Goal: Transaction & Acquisition: Book appointment/travel/reservation

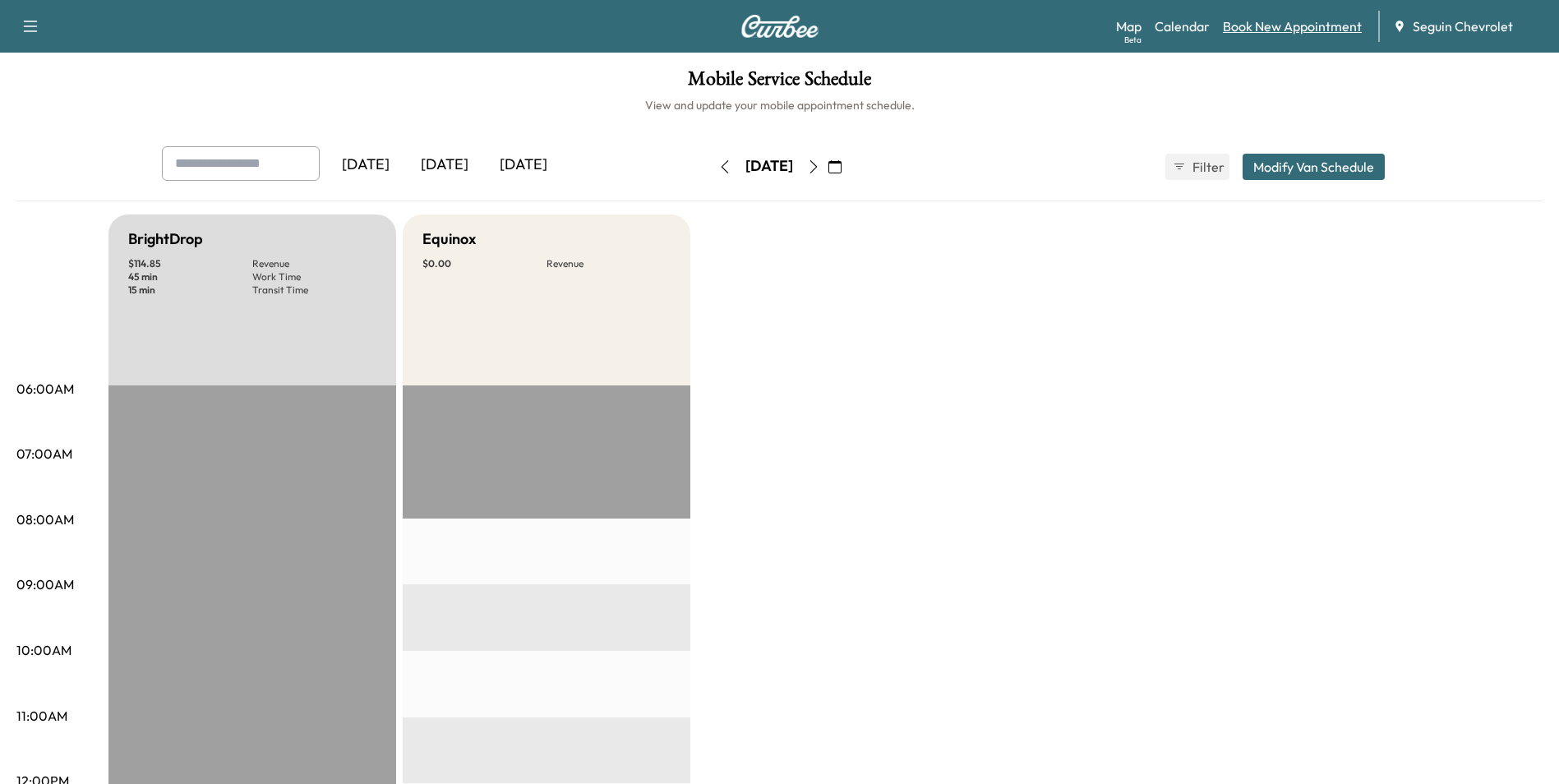
click at [1279, 31] on link "Book New Appointment" at bounding box center [1292, 27] width 139 height 20
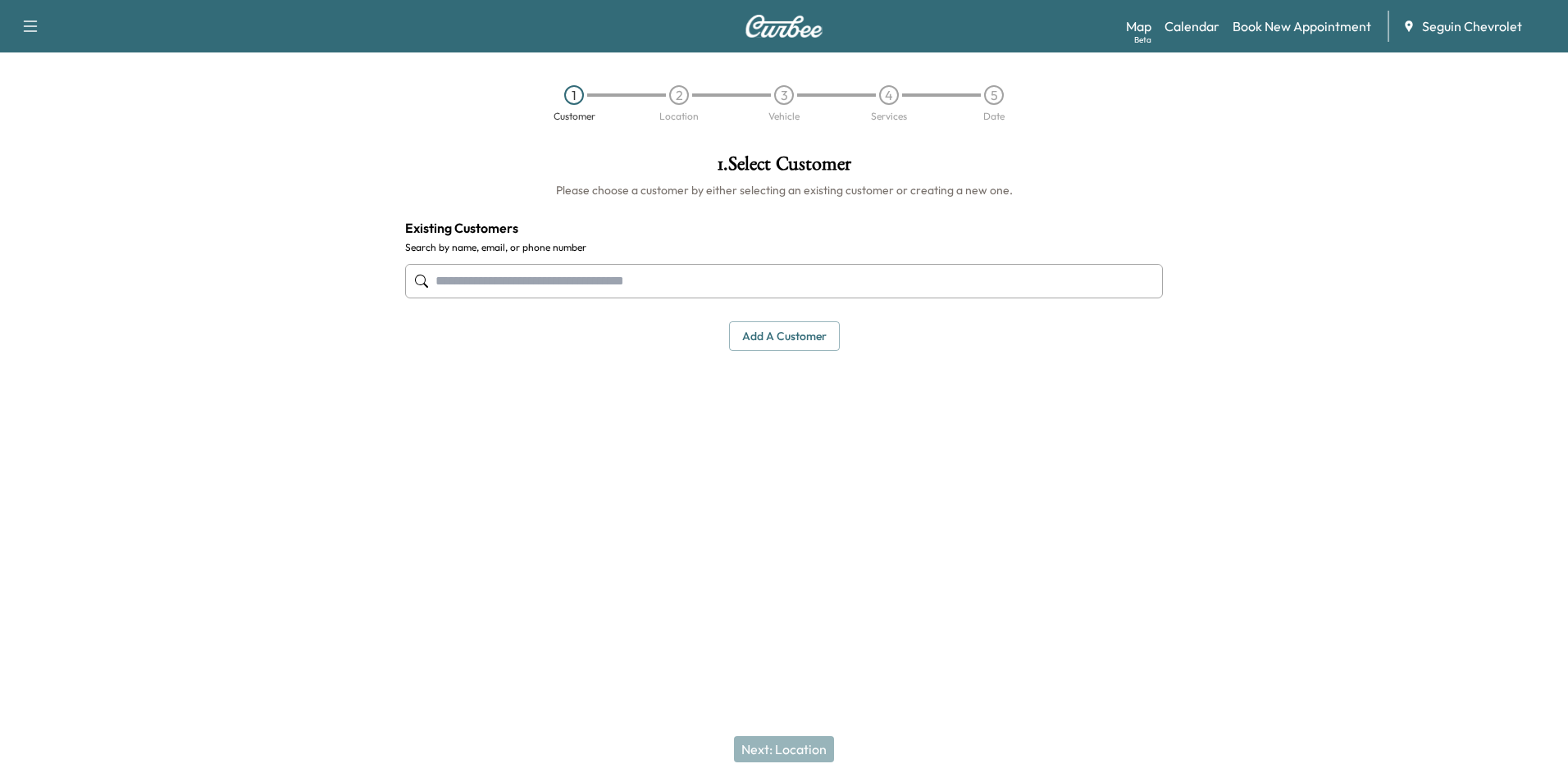
click at [541, 289] on input "text" at bounding box center [783, 281] width 758 height 35
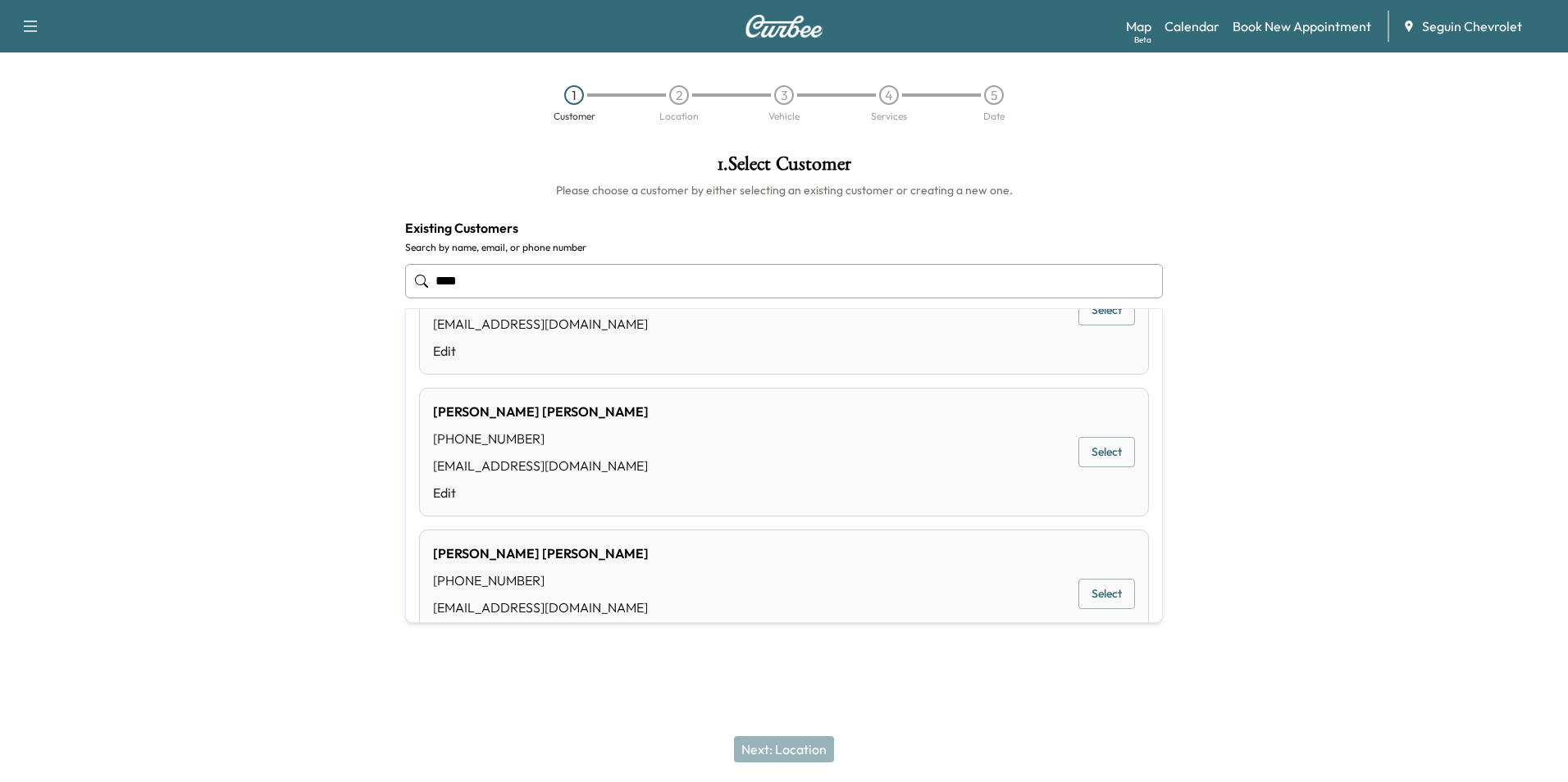
scroll to position [328, 0]
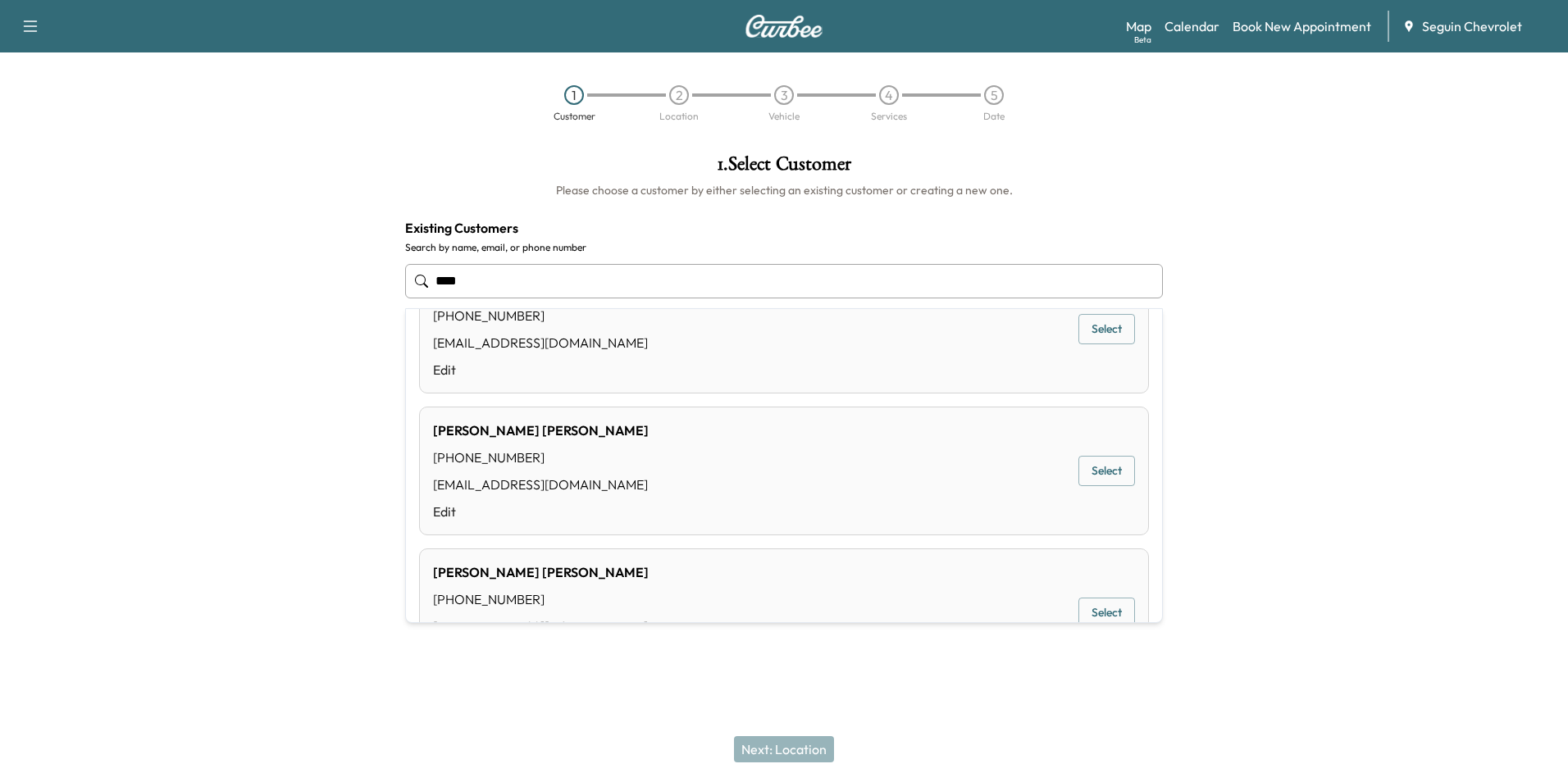
click at [1079, 468] on button "Select" at bounding box center [1107, 471] width 56 height 31
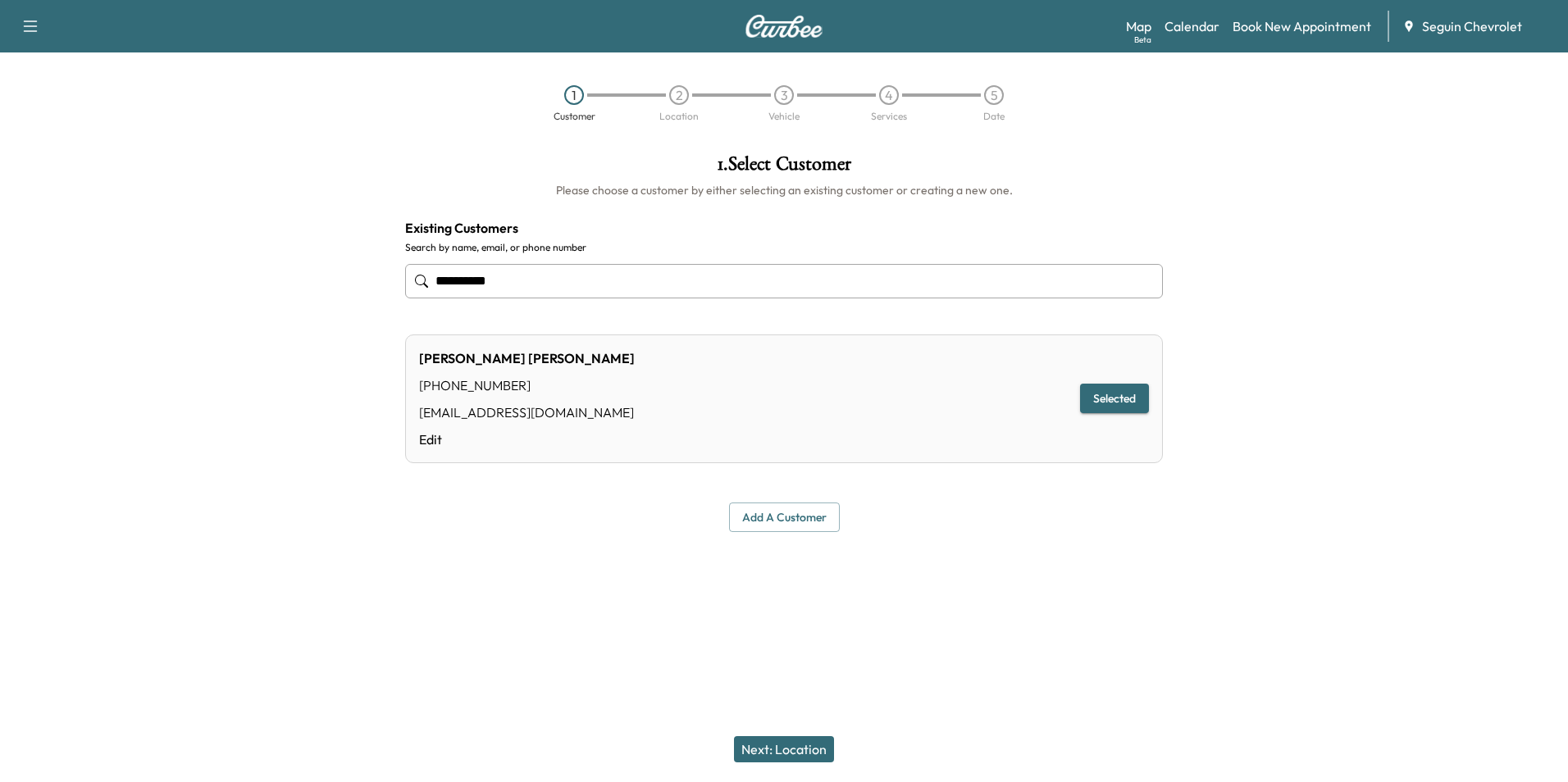
type input "**********"
click at [1109, 403] on button "Selected" at bounding box center [1114, 399] width 69 height 31
click at [1108, 399] on button "Selected" at bounding box center [1114, 399] width 69 height 31
click at [771, 745] on button "Next: Location" at bounding box center [784, 749] width 100 height 26
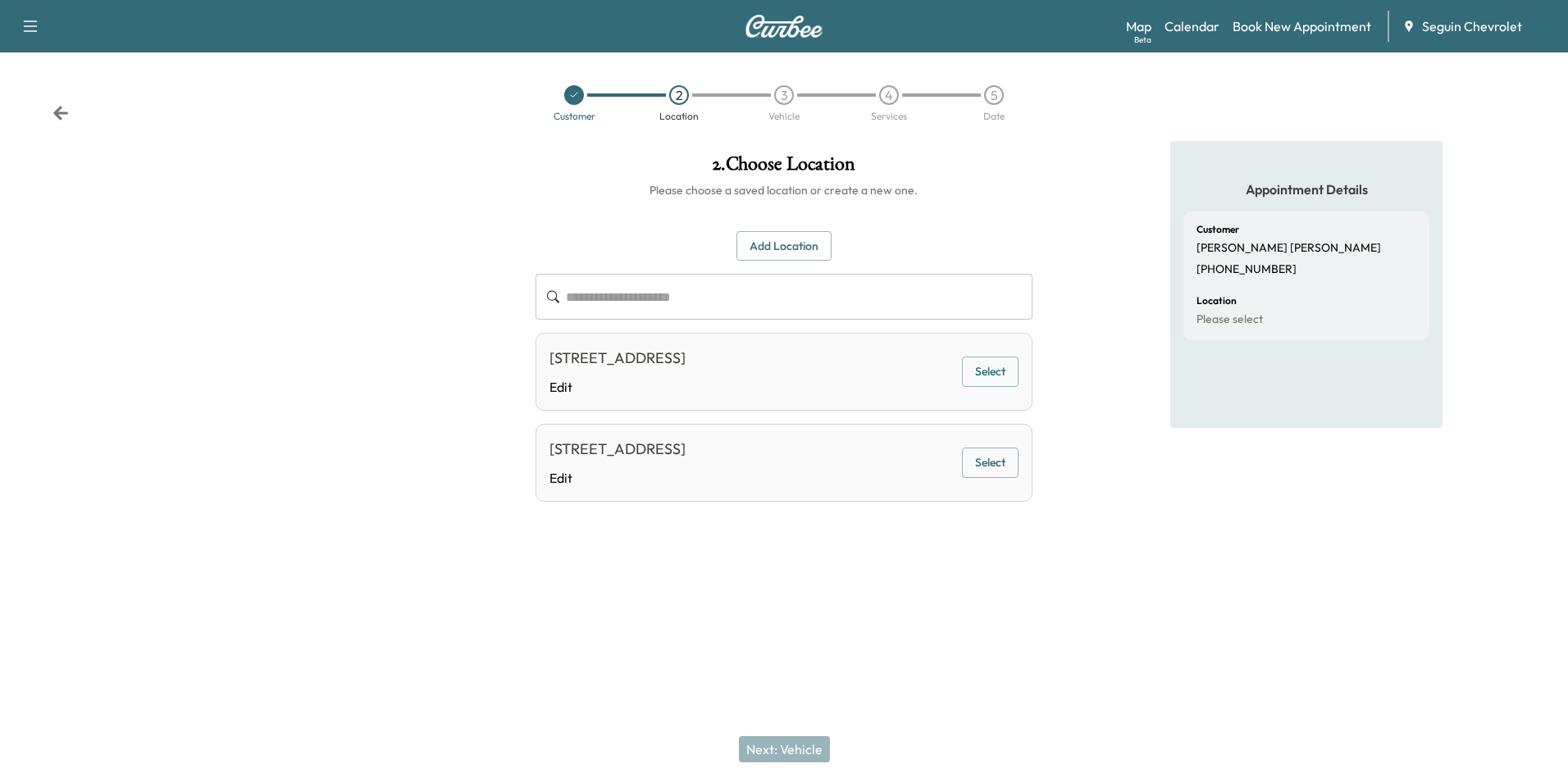
click at [685, 451] on div "[STREET_ADDRESS]" at bounding box center [618, 449] width 136 height 23
click at [988, 463] on button "Select" at bounding box center [990, 463] width 56 height 31
click at [810, 750] on button "Next: Vehicle" at bounding box center [784, 749] width 91 height 26
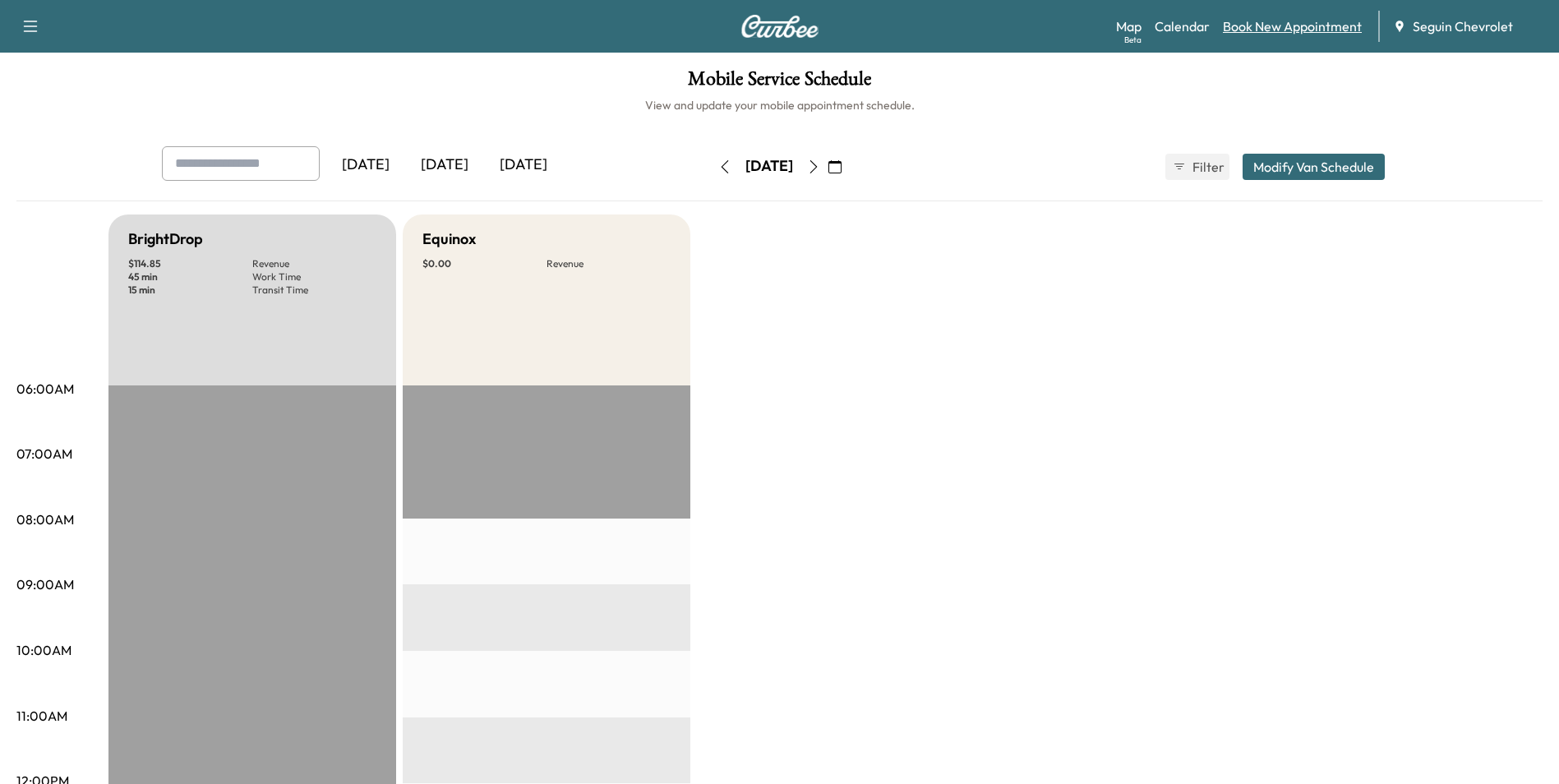
click at [1305, 33] on link "Book New Appointment" at bounding box center [1292, 27] width 139 height 20
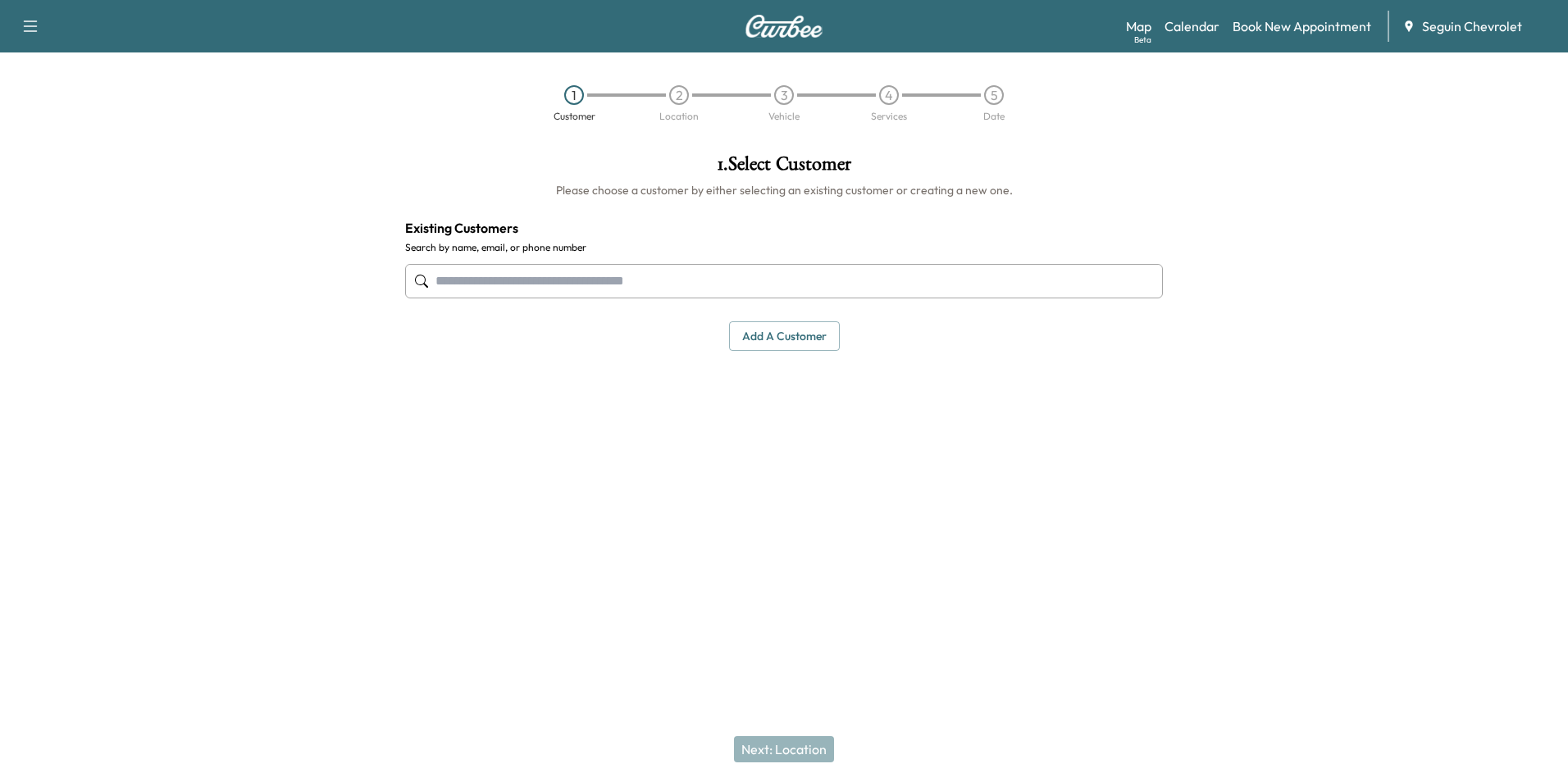
click at [748, 290] on input "text" at bounding box center [783, 281] width 758 height 35
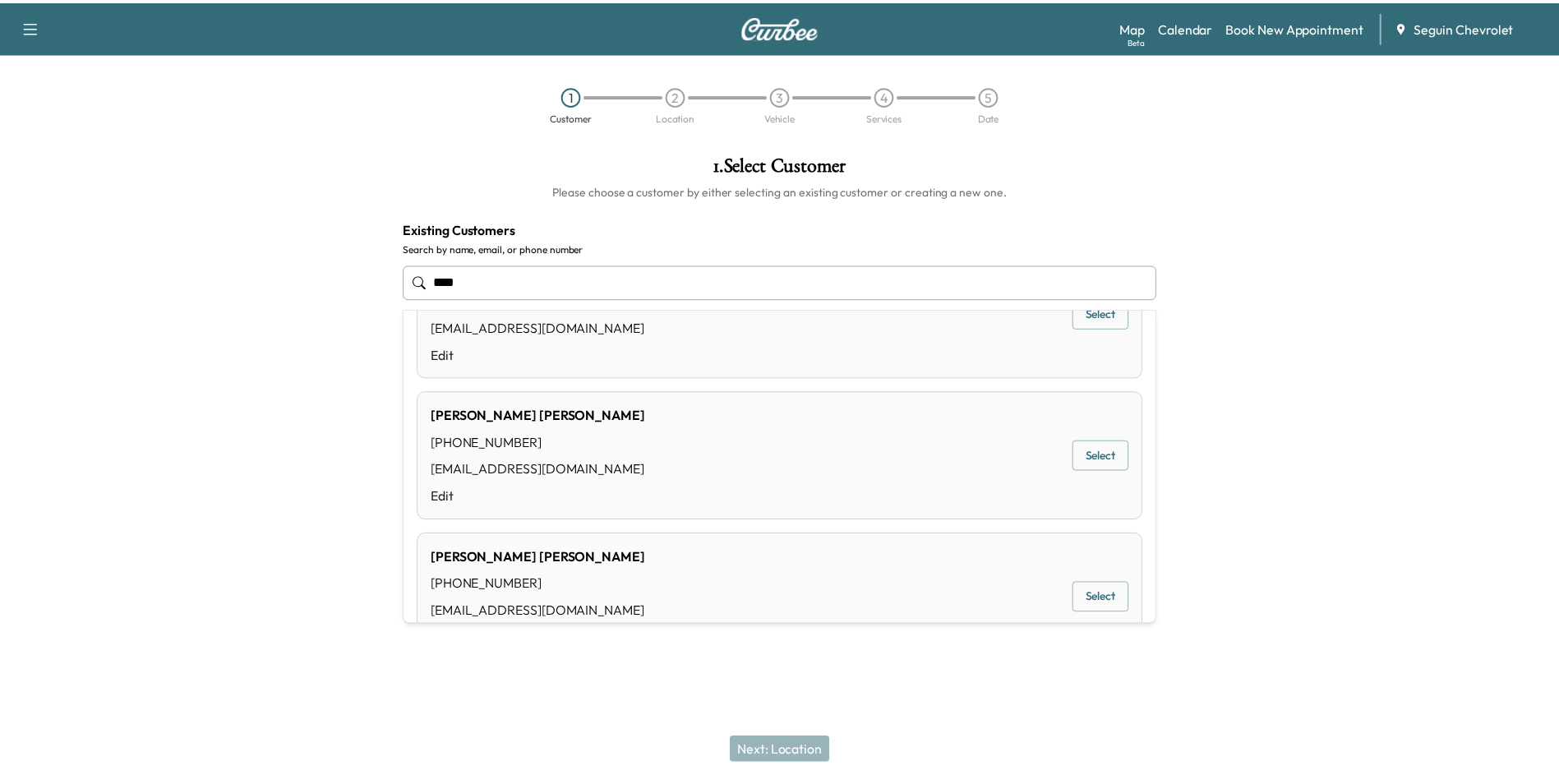
scroll to position [493, 0]
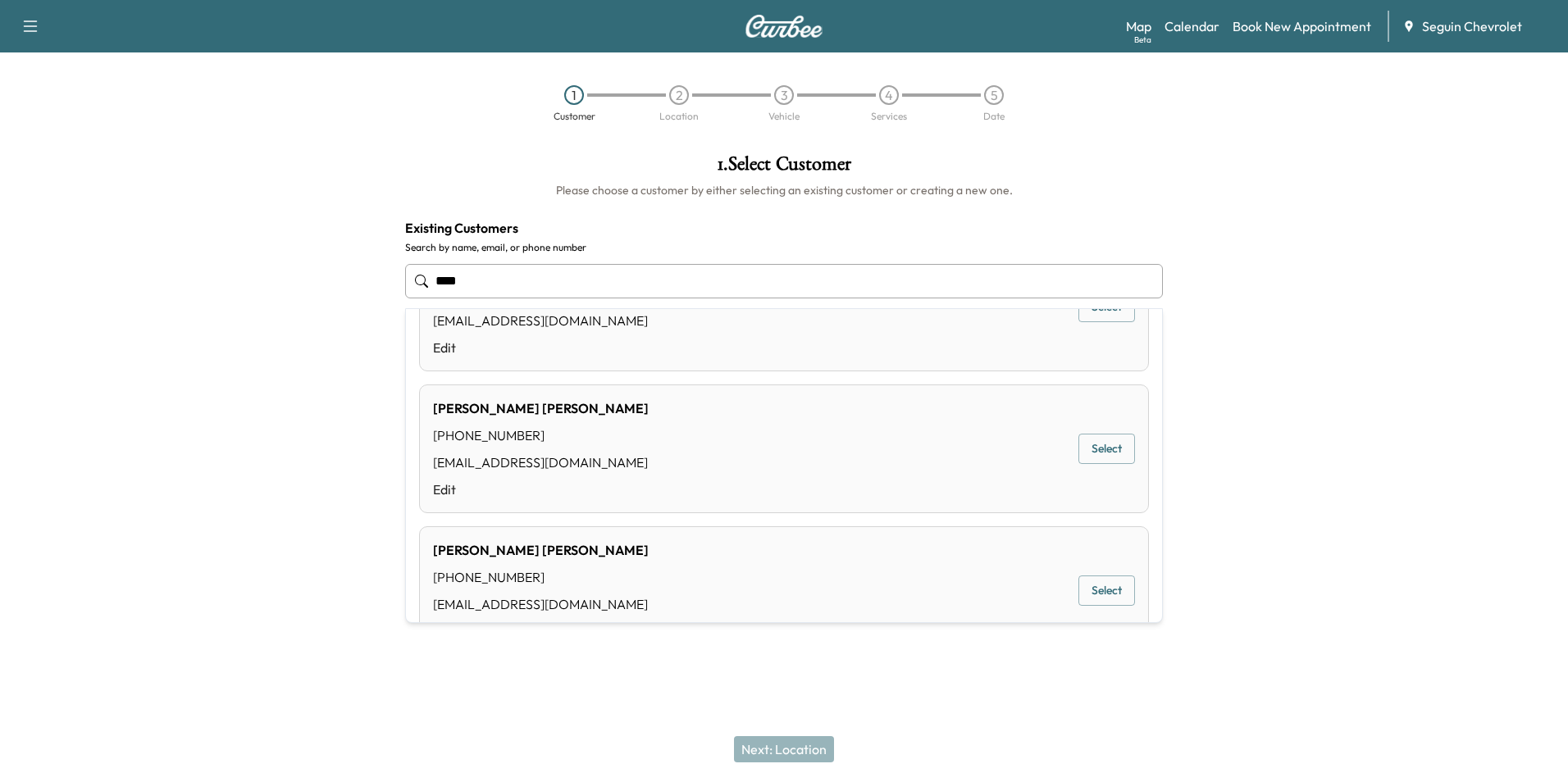
click at [642, 439] on div "[PERSON_NAME] [PHONE_NUMBER] [EMAIL_ADDRESS][DOMAIN_NAME] Edit Select" at bounding box center [784, 449] width 730 height 129
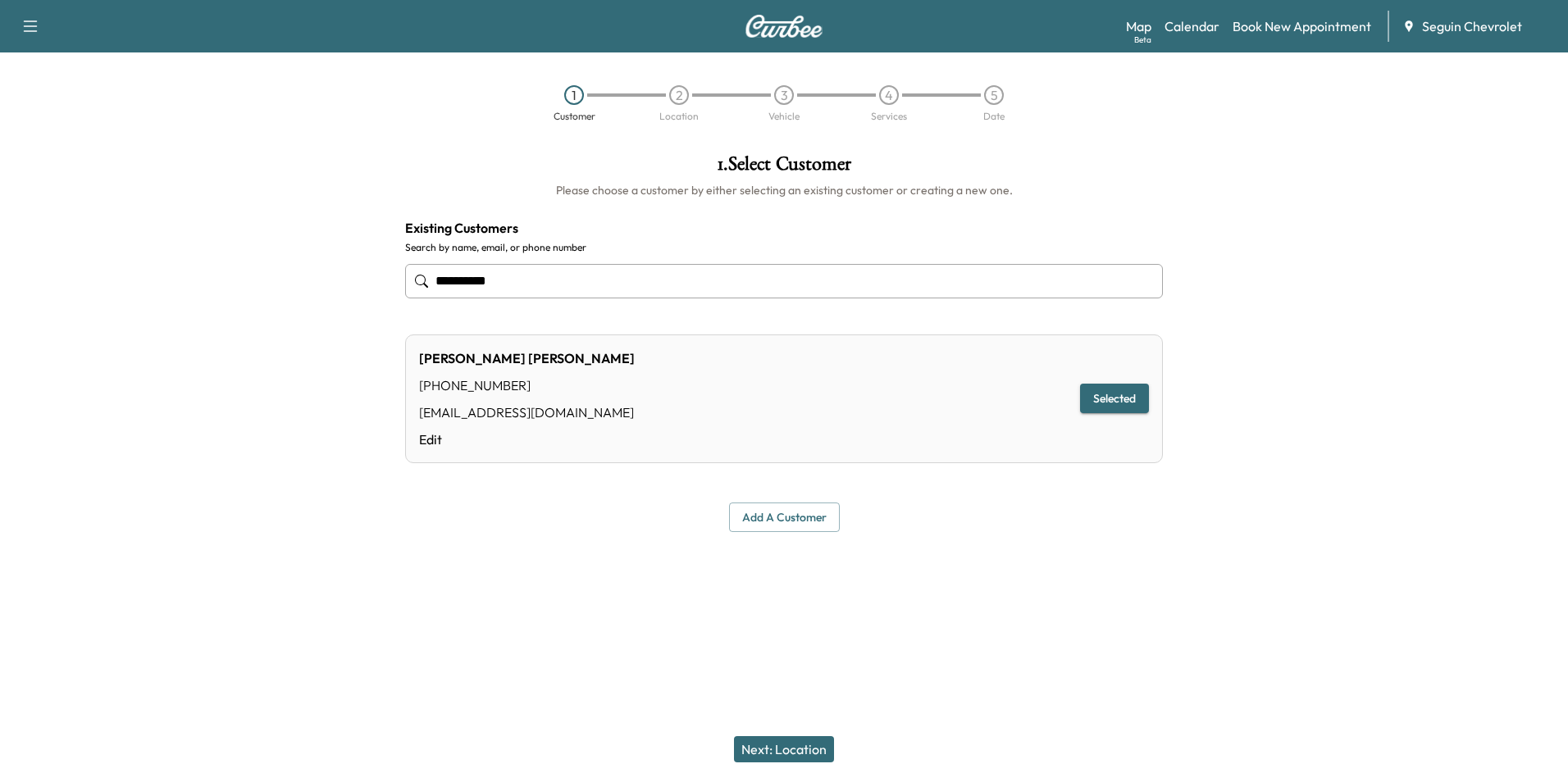
type input "**********"
click at [797, 745] on button "Next: Location" at bounding box center [784, 749] width 100 height 26
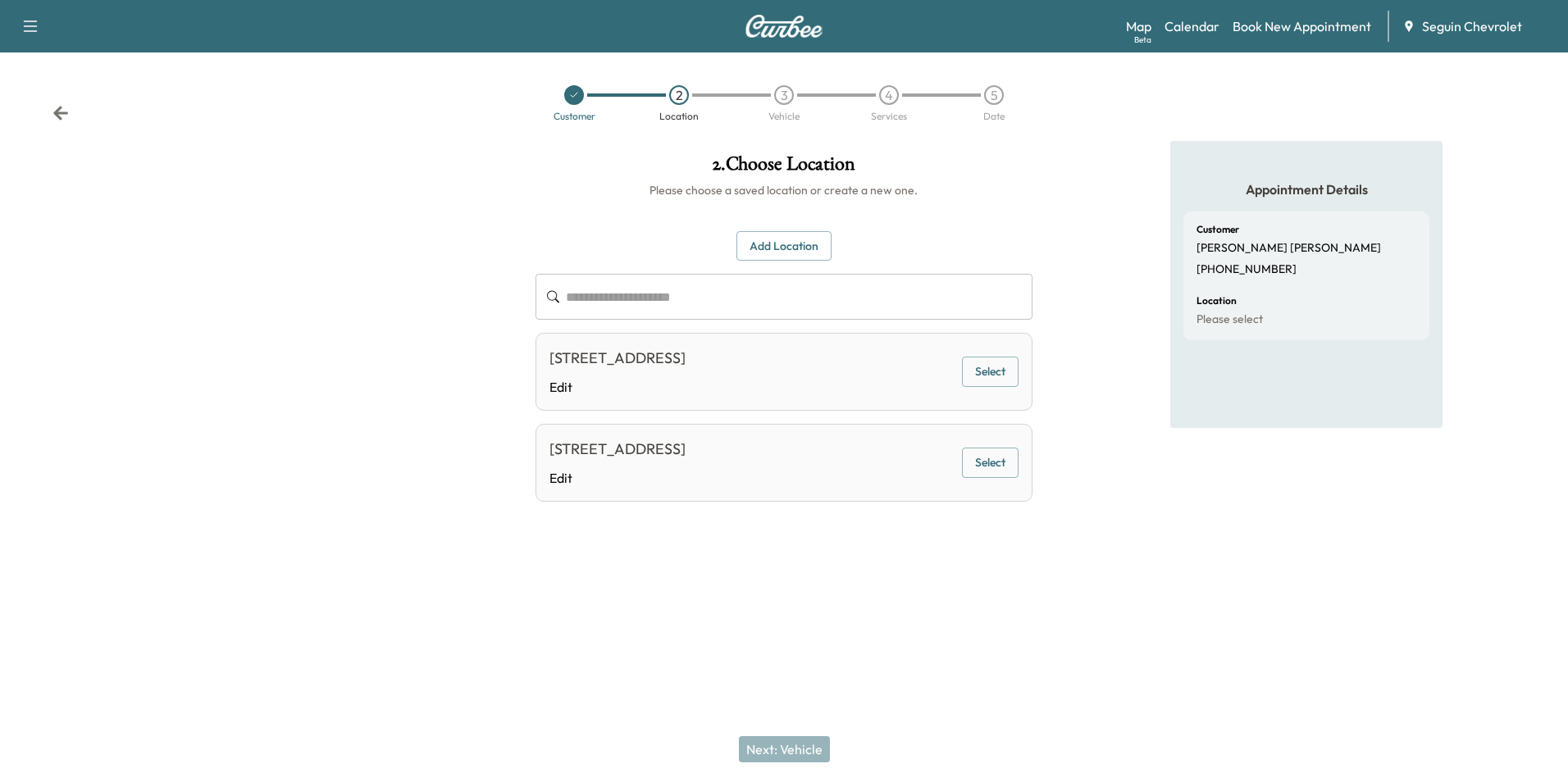
click at [685, 455] on div "[STREET_ADDRESS]" at bounding box center [618, 449] width 136 height 23
click at [967, 469] on button "Select" at bounding box center [990, 463] width 56 height 31
click at [795, 741] on button "Next: Vehicle" at bounding box center [784, 749] width 91 height 26
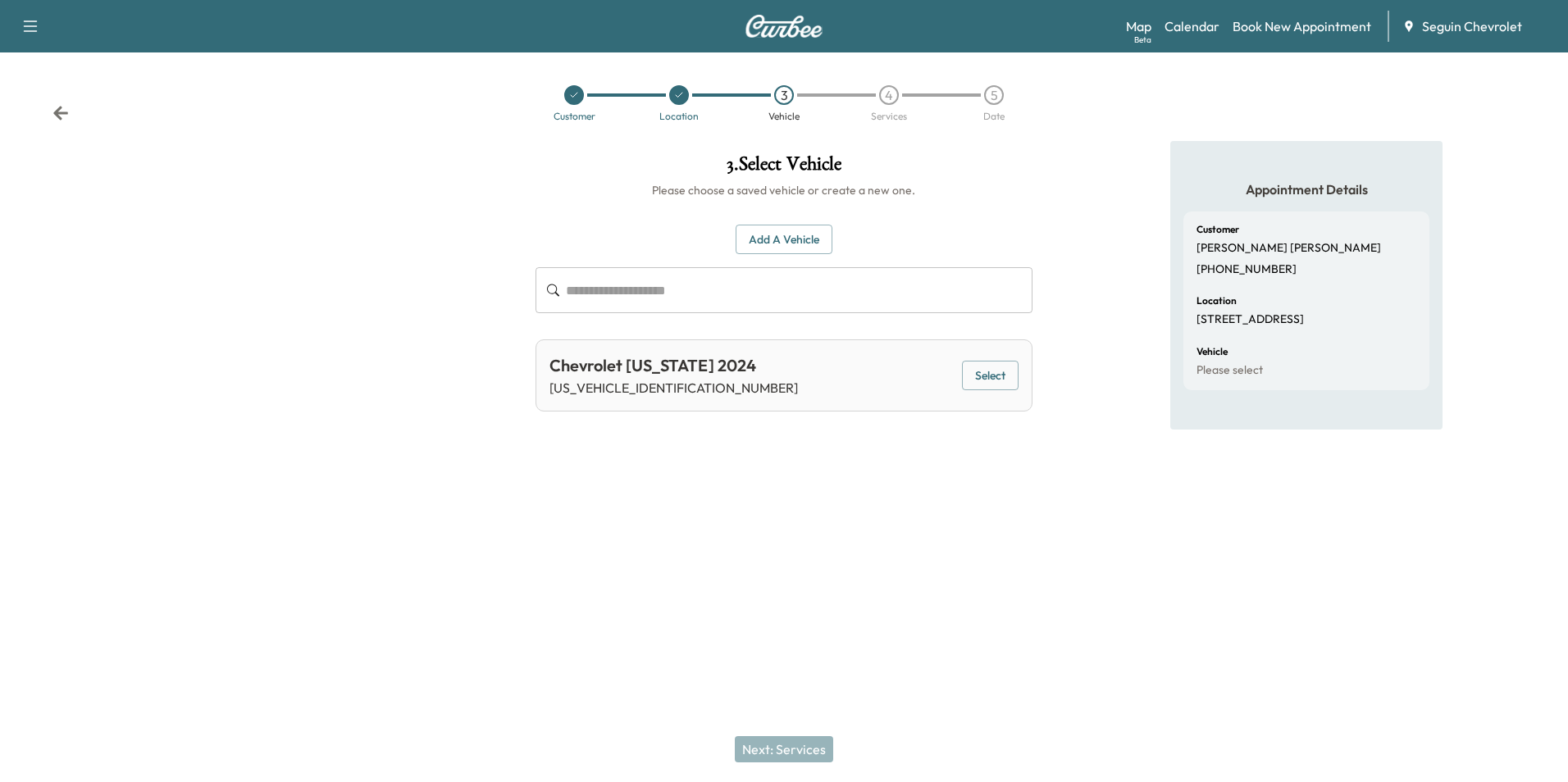
click at [992, 379] on button "Select" at bounding box center [990, 376] width 56 height 31
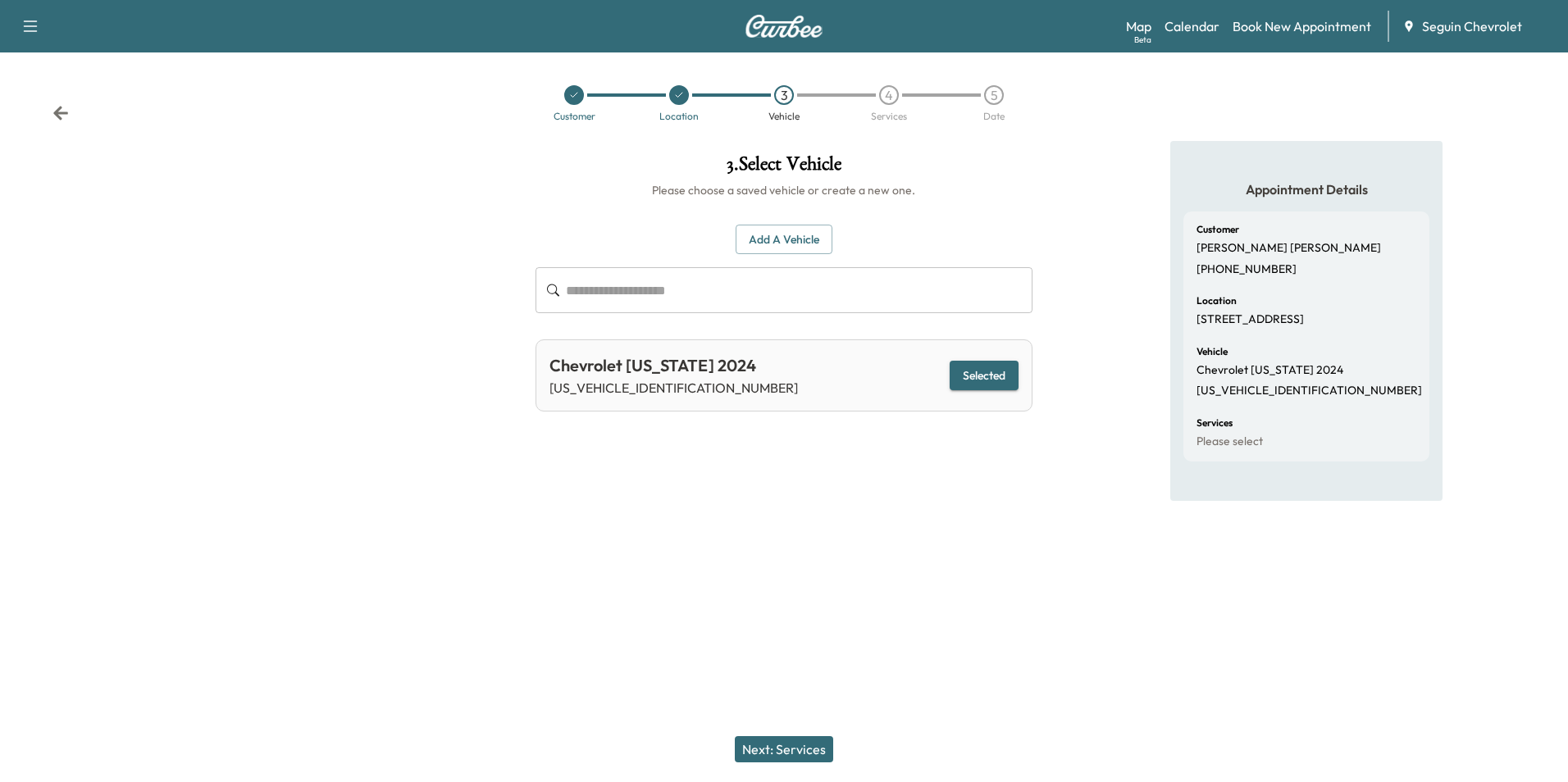
click at [791, 747] on button "Next: Services" at bounding box center [784, 749] width 99 height 26
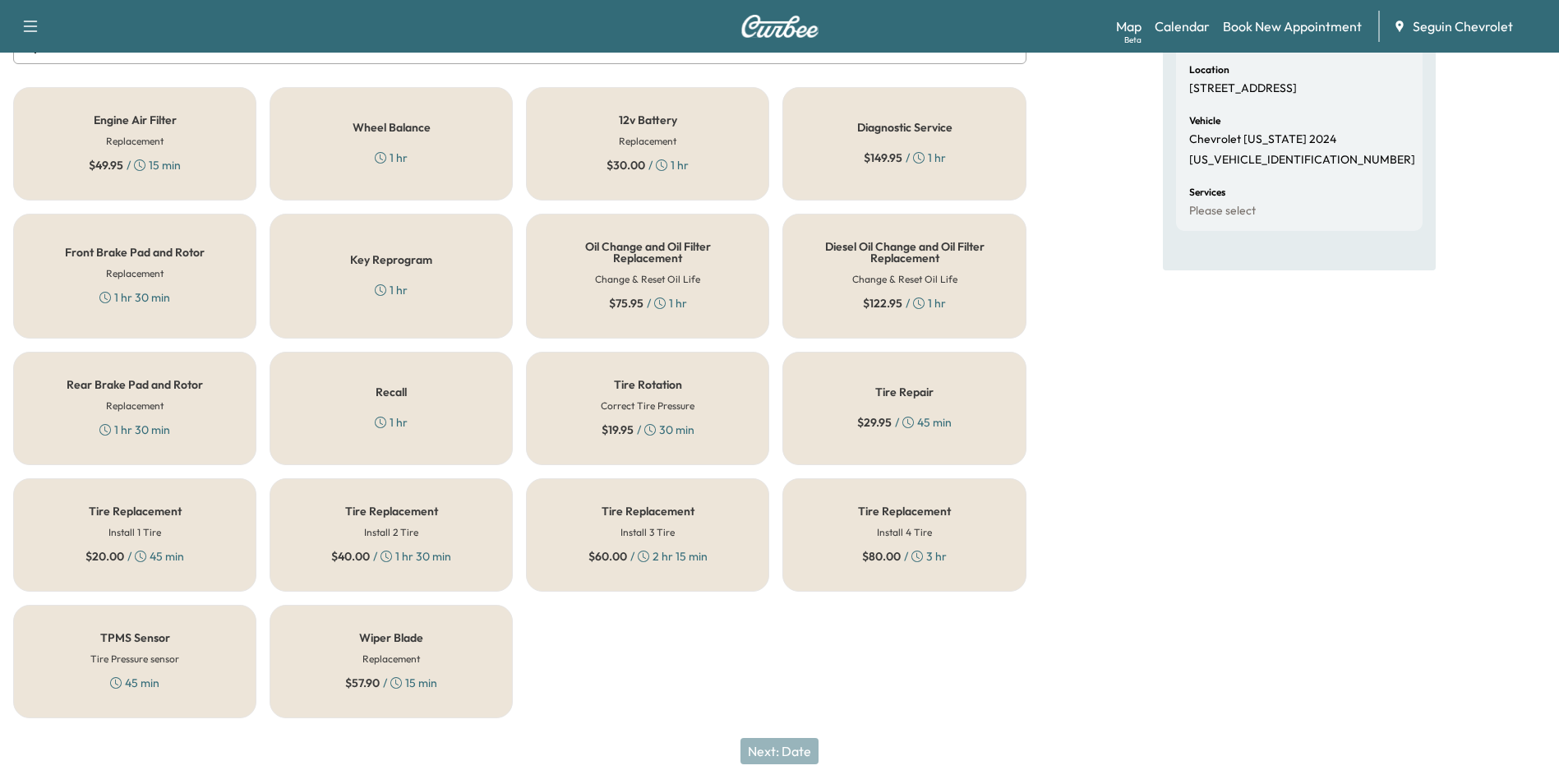
scroll to position [0, 0]
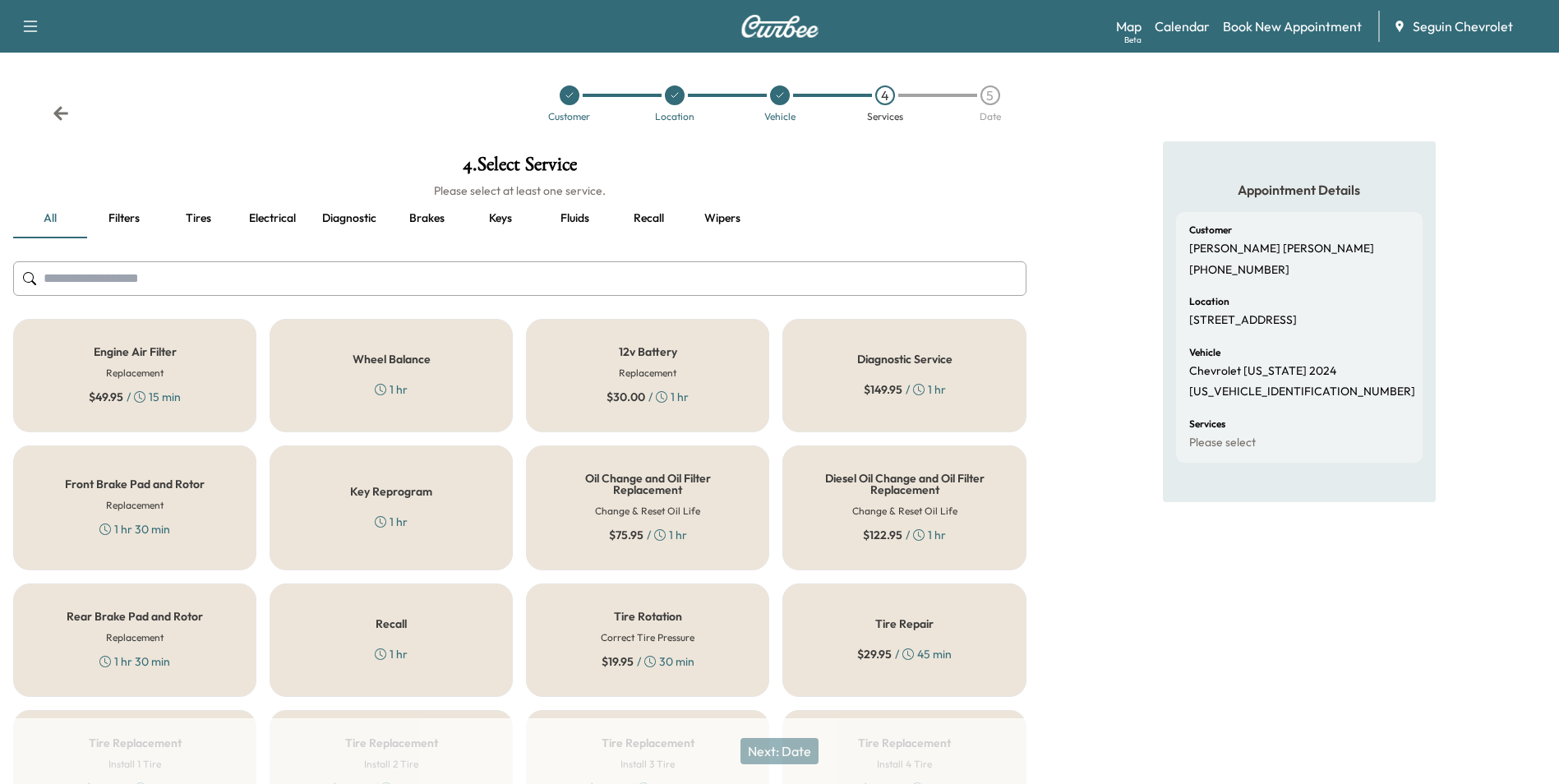
click at [368, 600] on div "Recall 1 hr" at bounding box center [391, 640] width 243 height 114
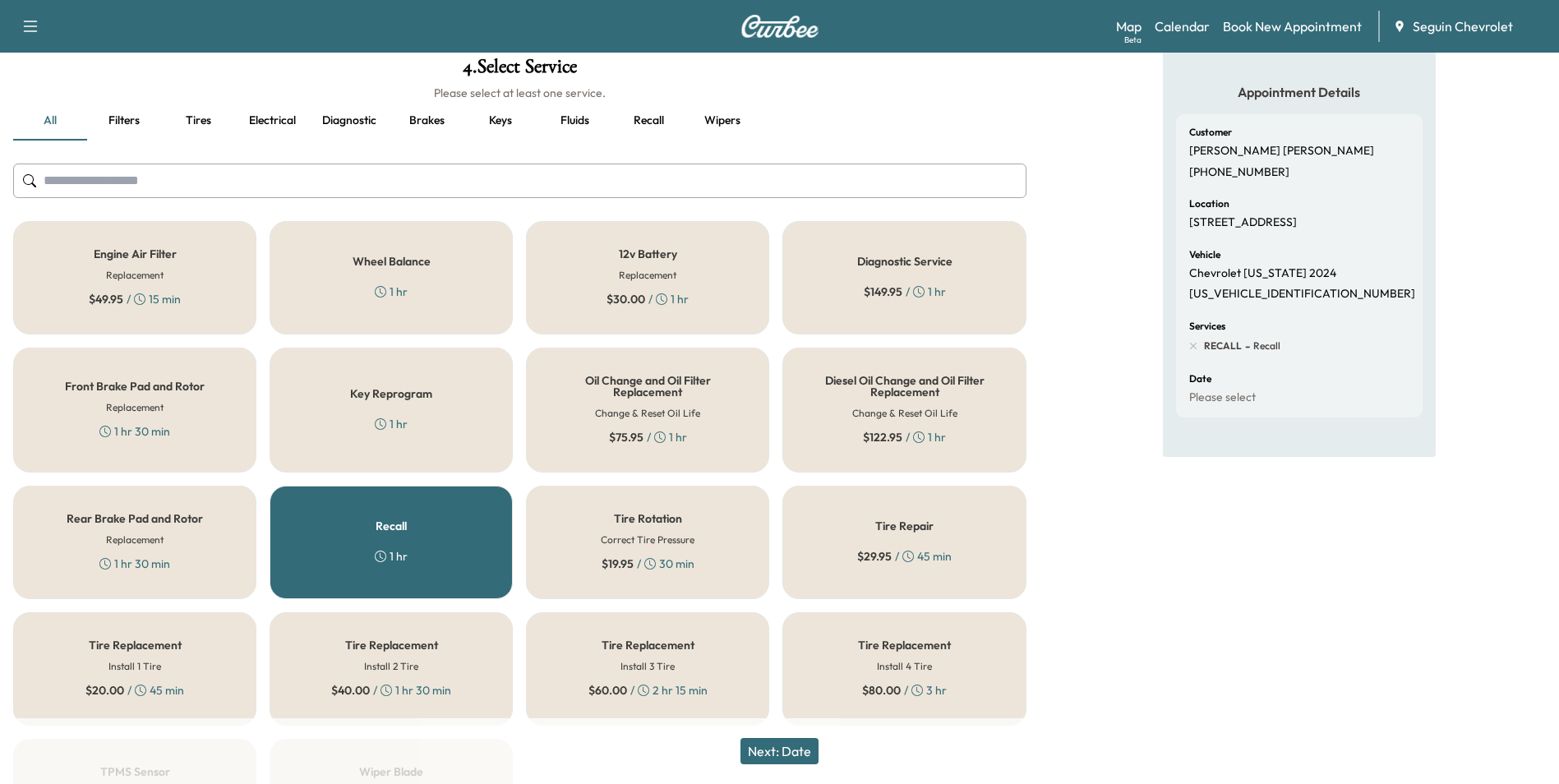
scroll to position [231, 0]
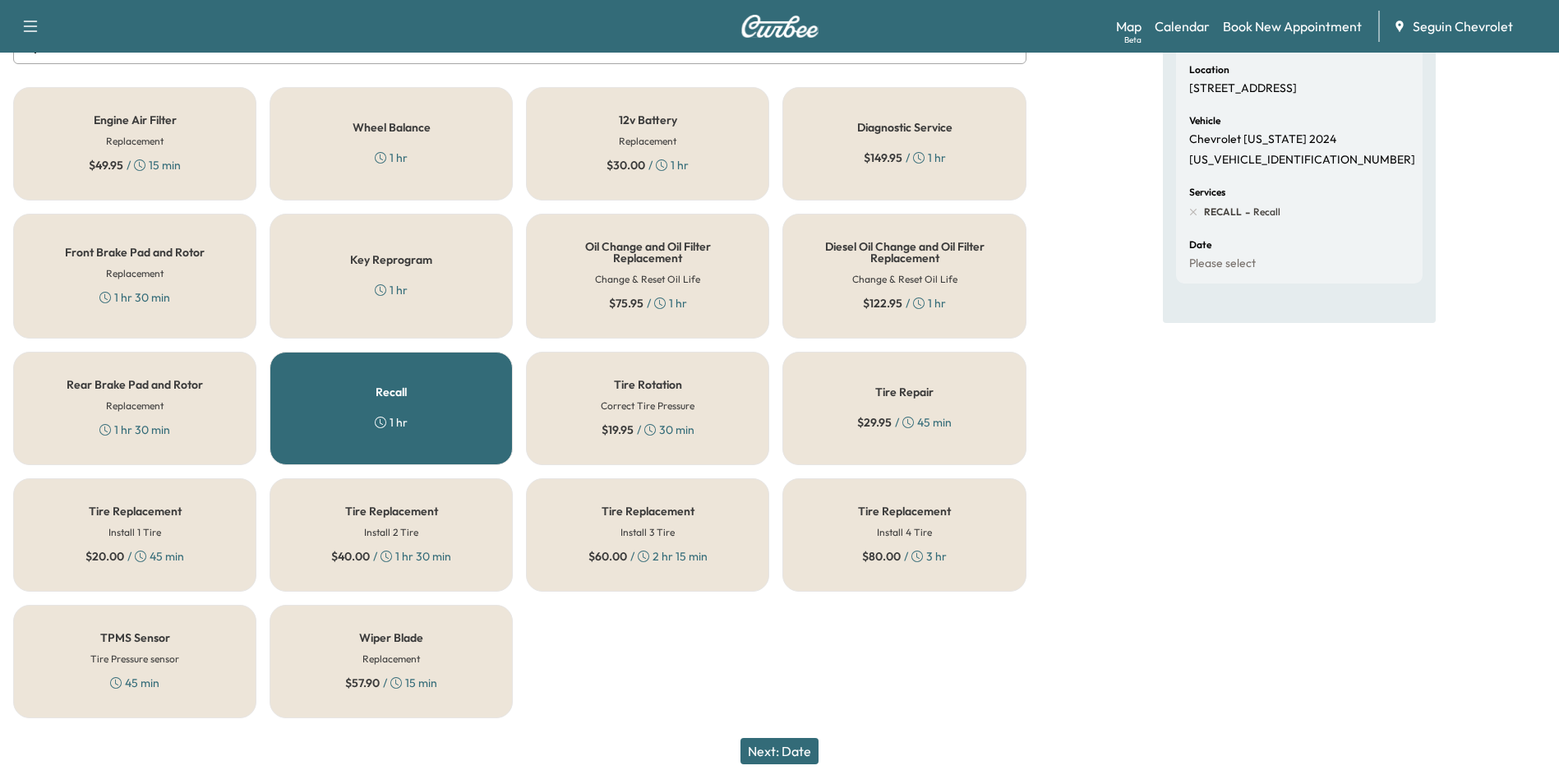
click at [788, 753] on button "Next: Date" at bounding box center [779, 751] width 78 height 27
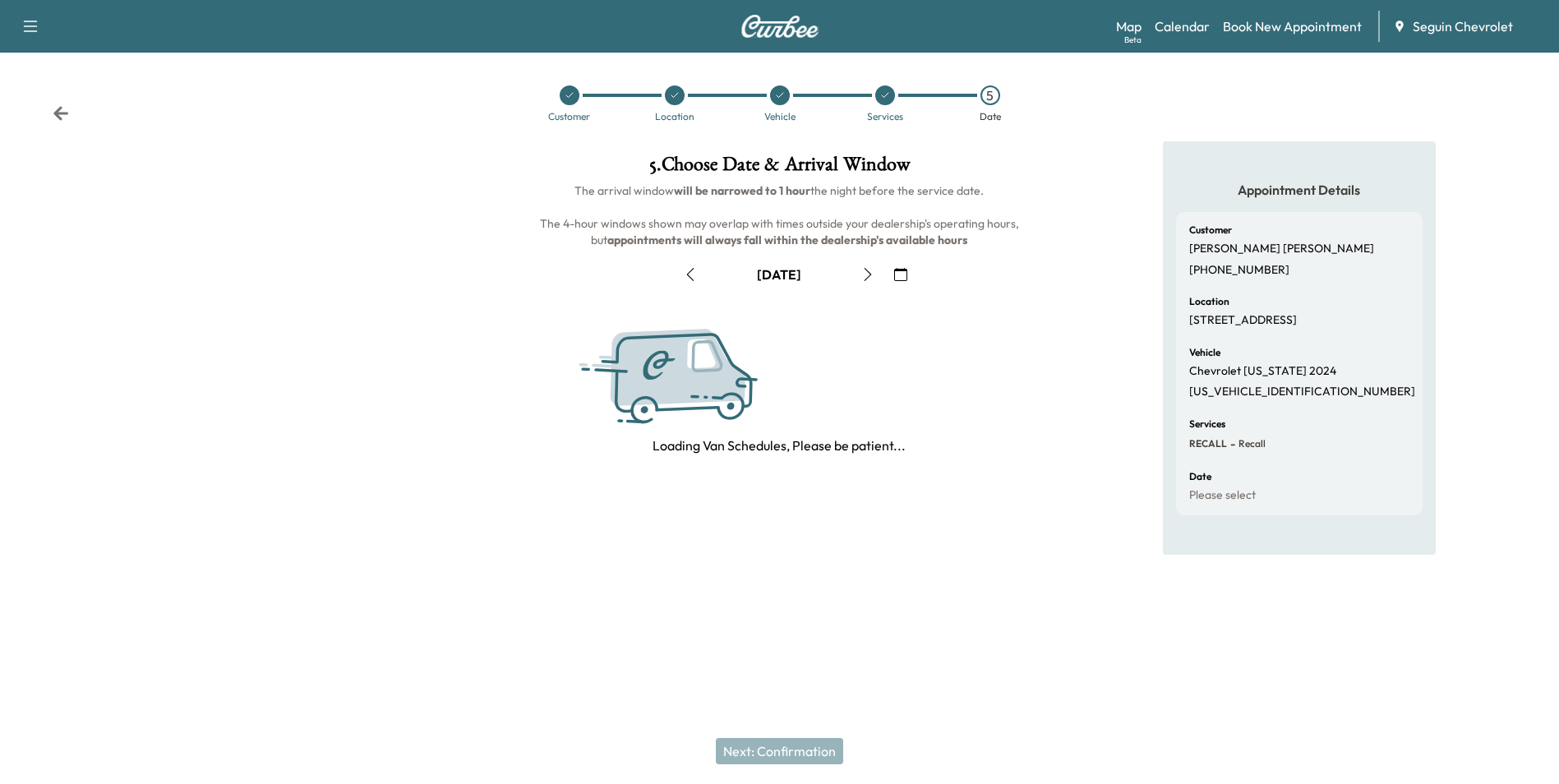
scroll to position [0, 0]
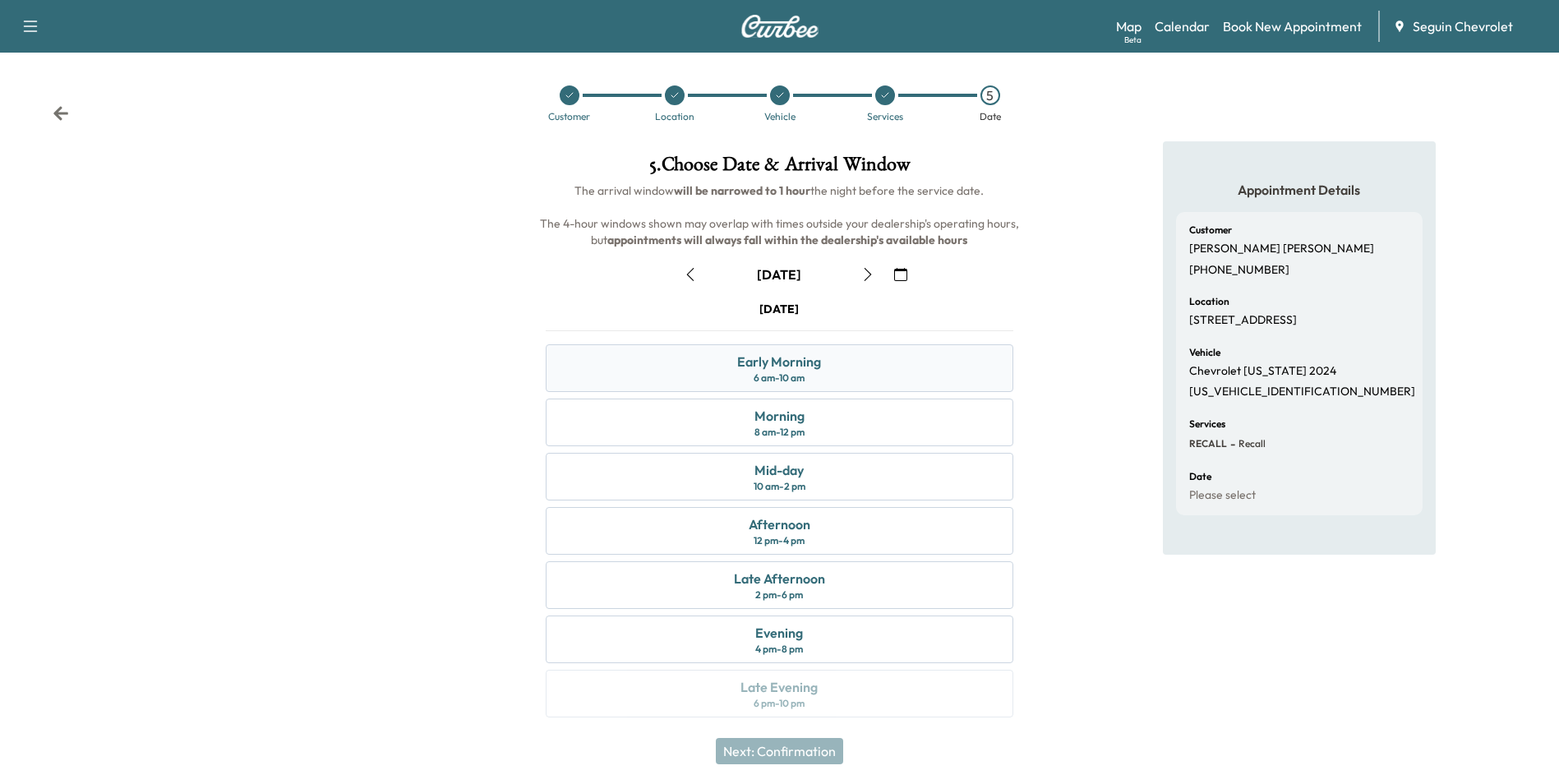
click at [756, 372] on div "6 am - 10 am" at bounding box center [778, 378] width 51 height 13
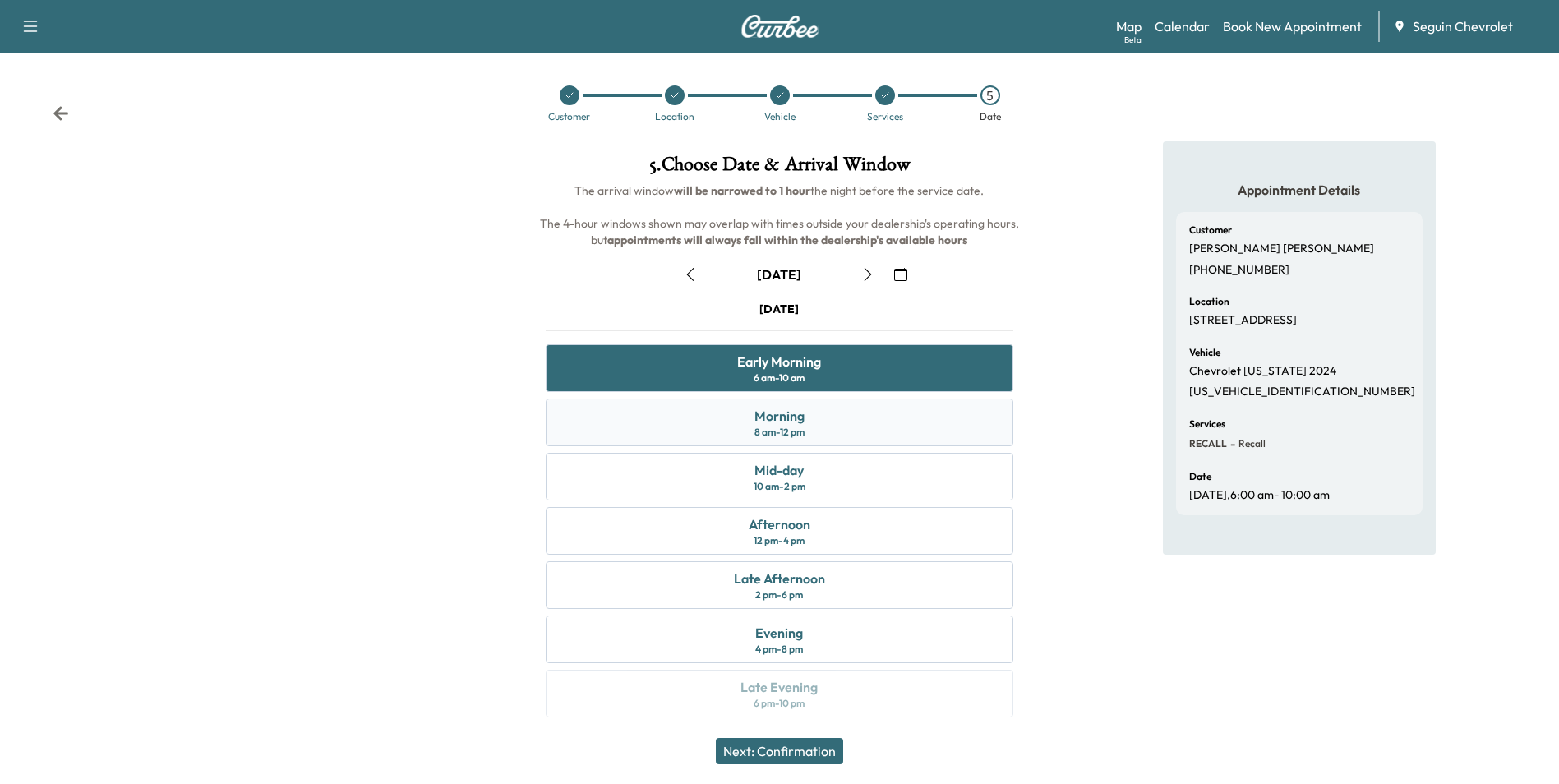
click at [821, 402] on div "Morning 8 am - 12 pm" at bounding box center [779, 421] width 467 height 47
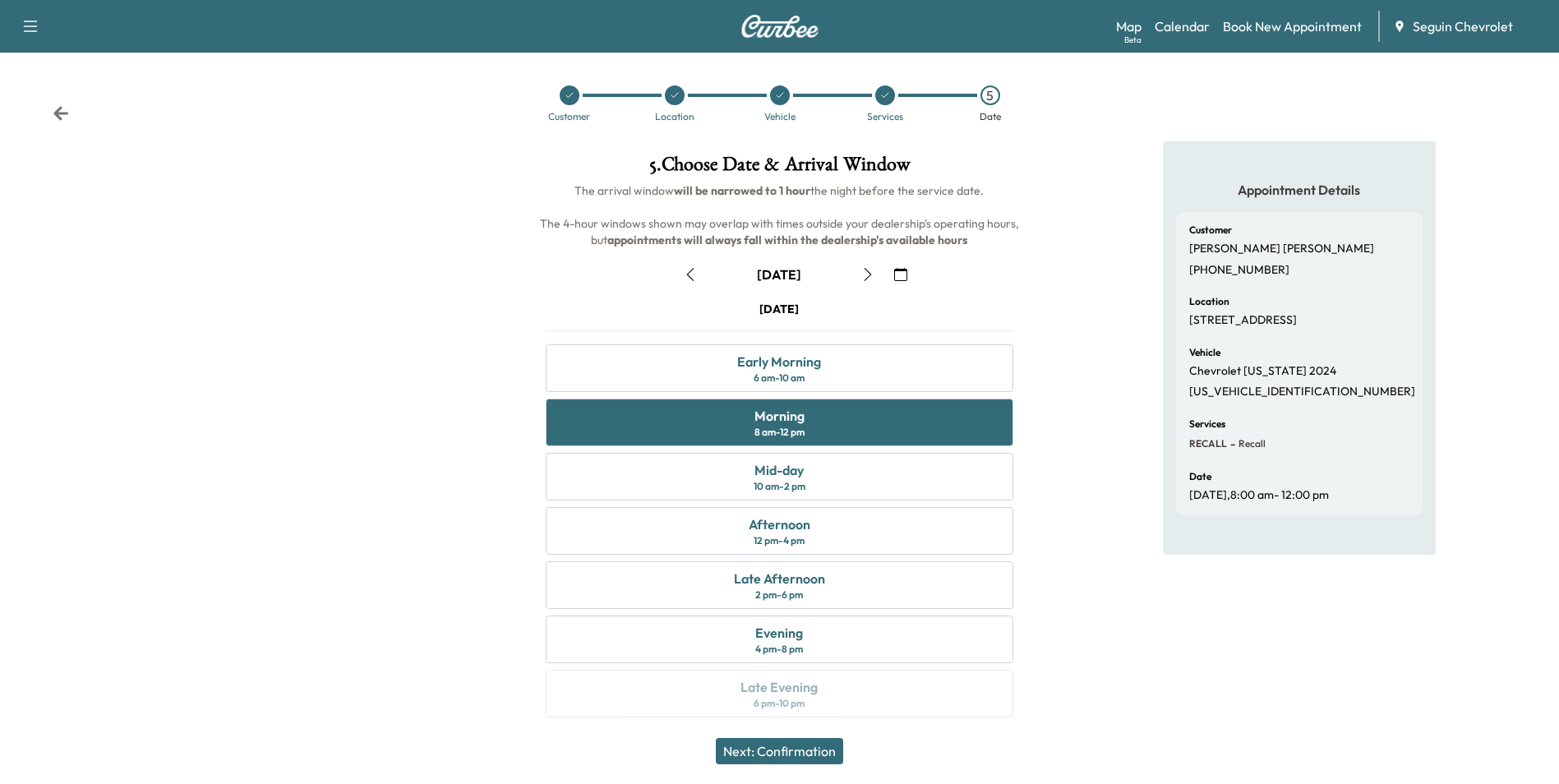
click at [818, 755] on button "Next: Confirmation" at bounding box center [780, 751] width 128 height 27
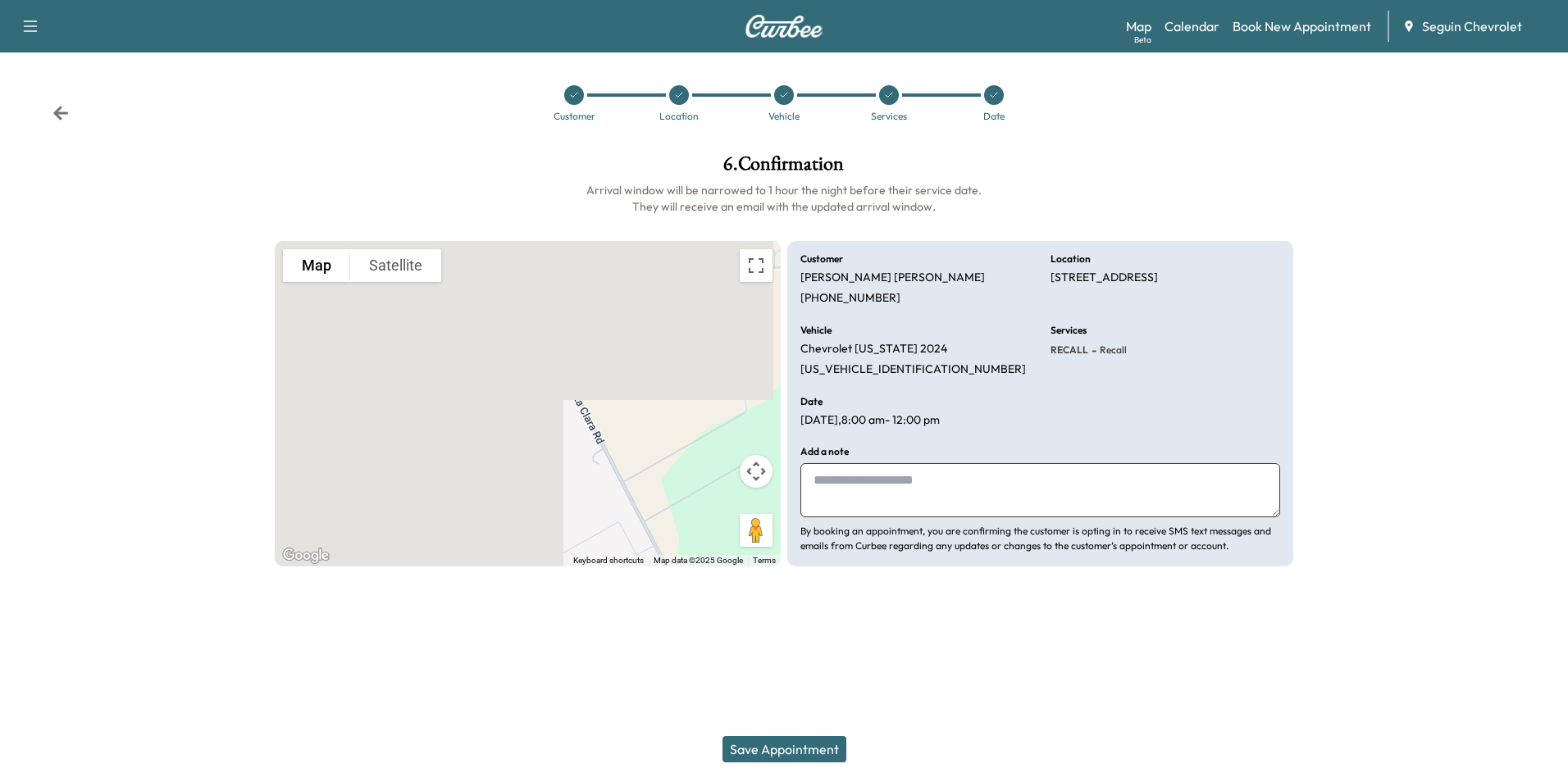
click at [807, 750] on button "Save Appointment" at bounding box center [785, 749] width 124 height 26
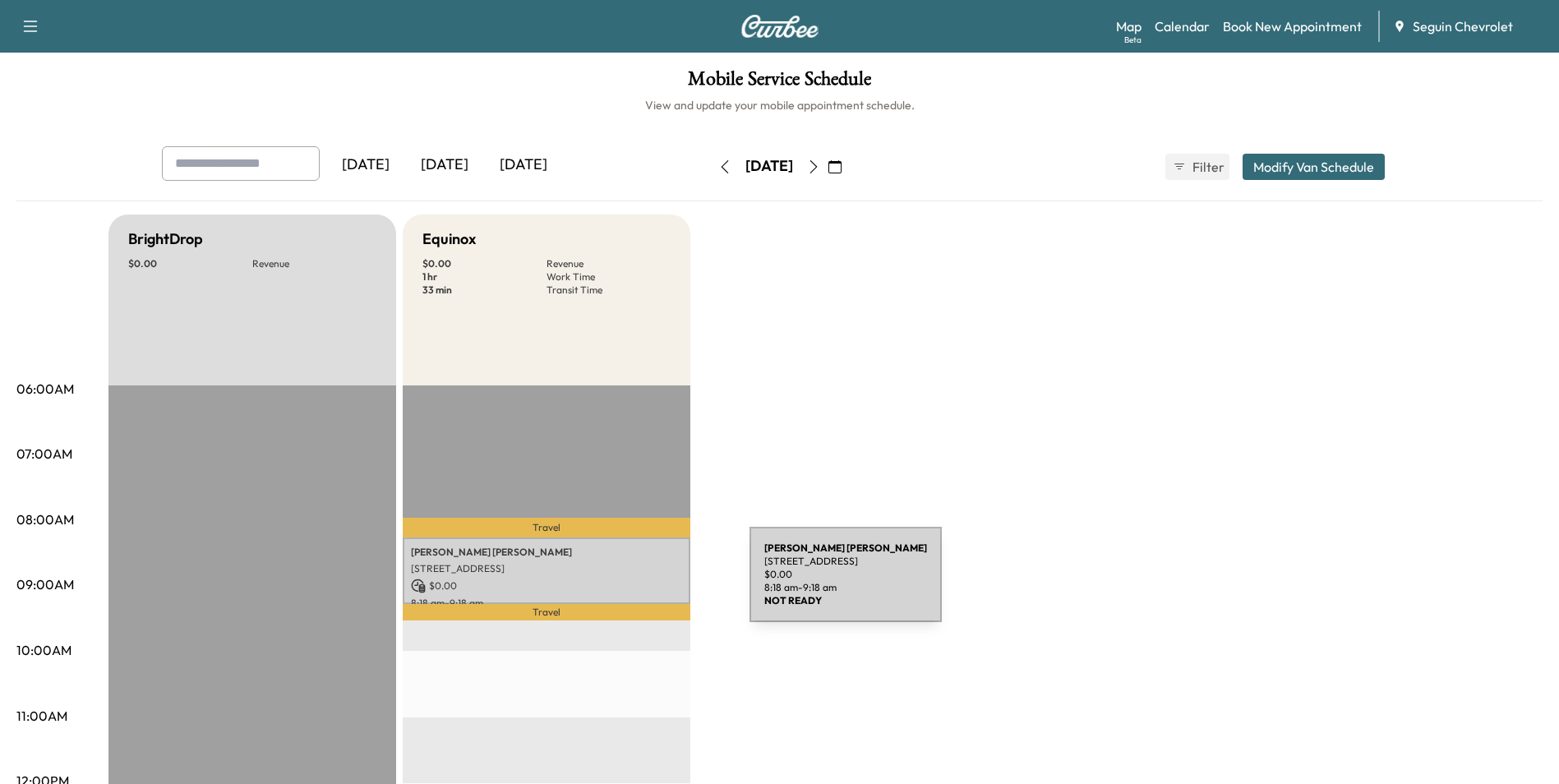
click at [626, 584] on p "$ 0.00" at bounding box center [546, 586] width 271 height 15
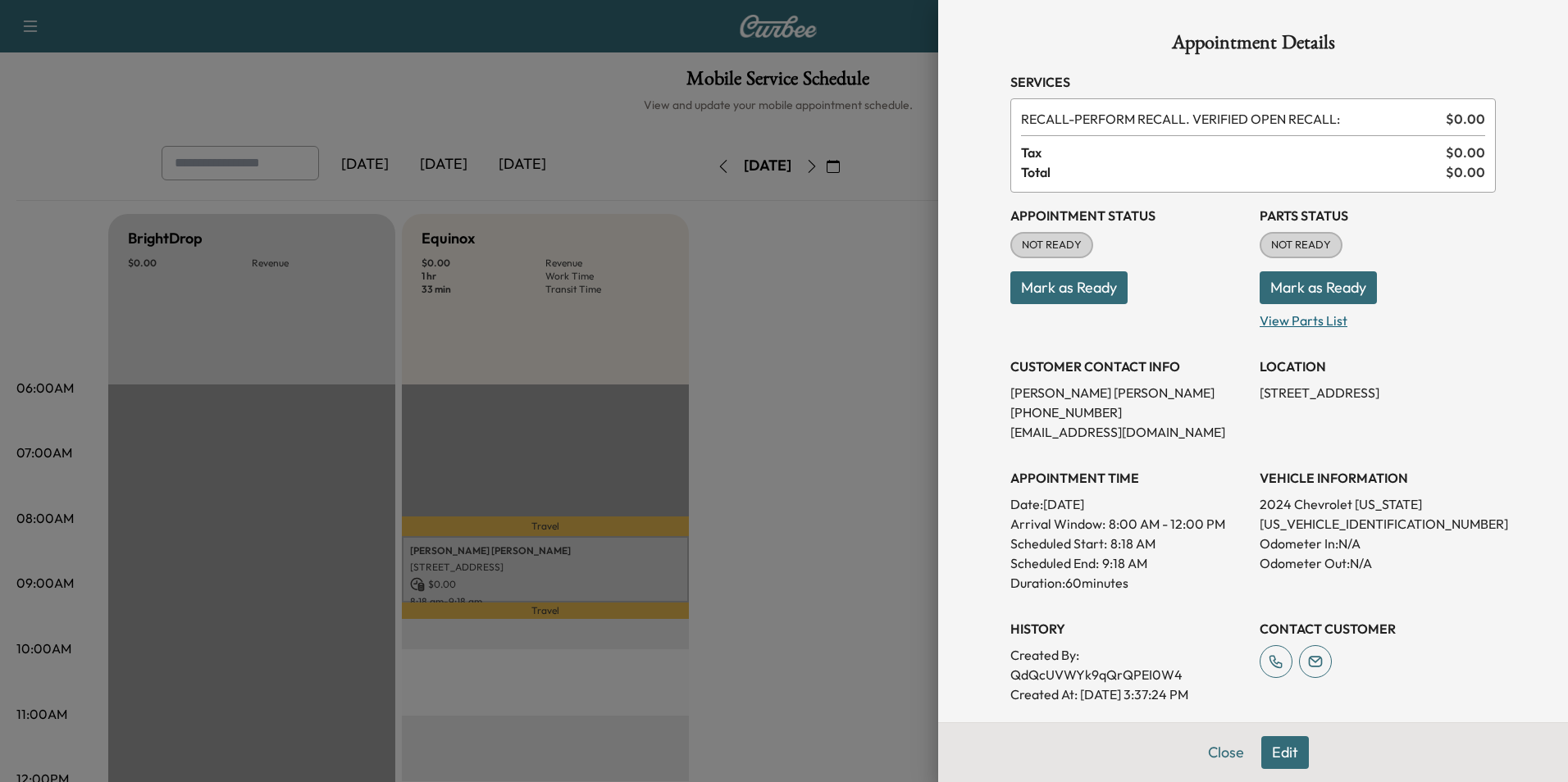
click at [1294, 314] on p "View Parts List" at bounding box center [1377, 317] width 236 height 26
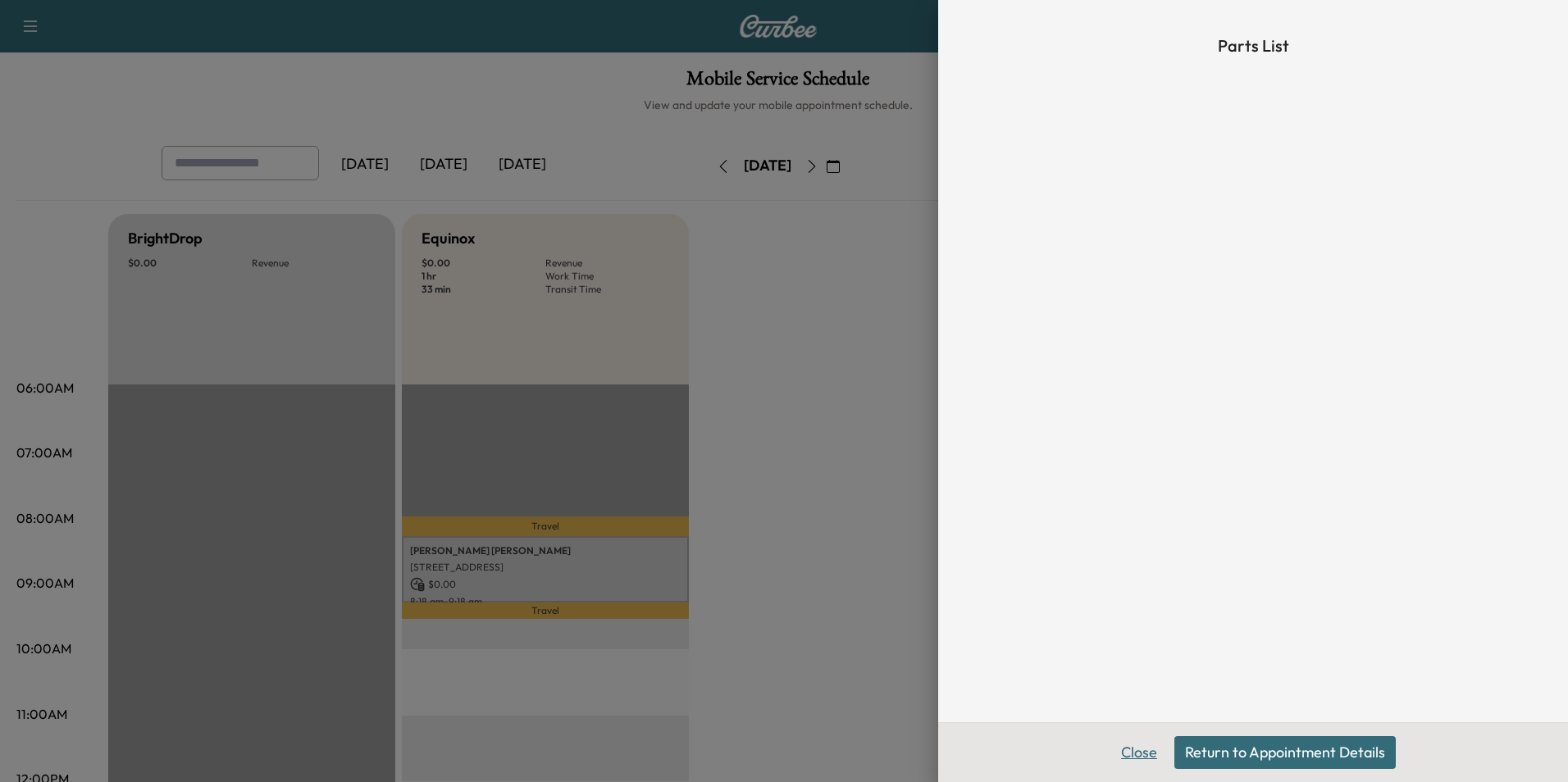
click at [1148, 751] on button "Close" at bounding box center [1138, 752] width 57 height 33
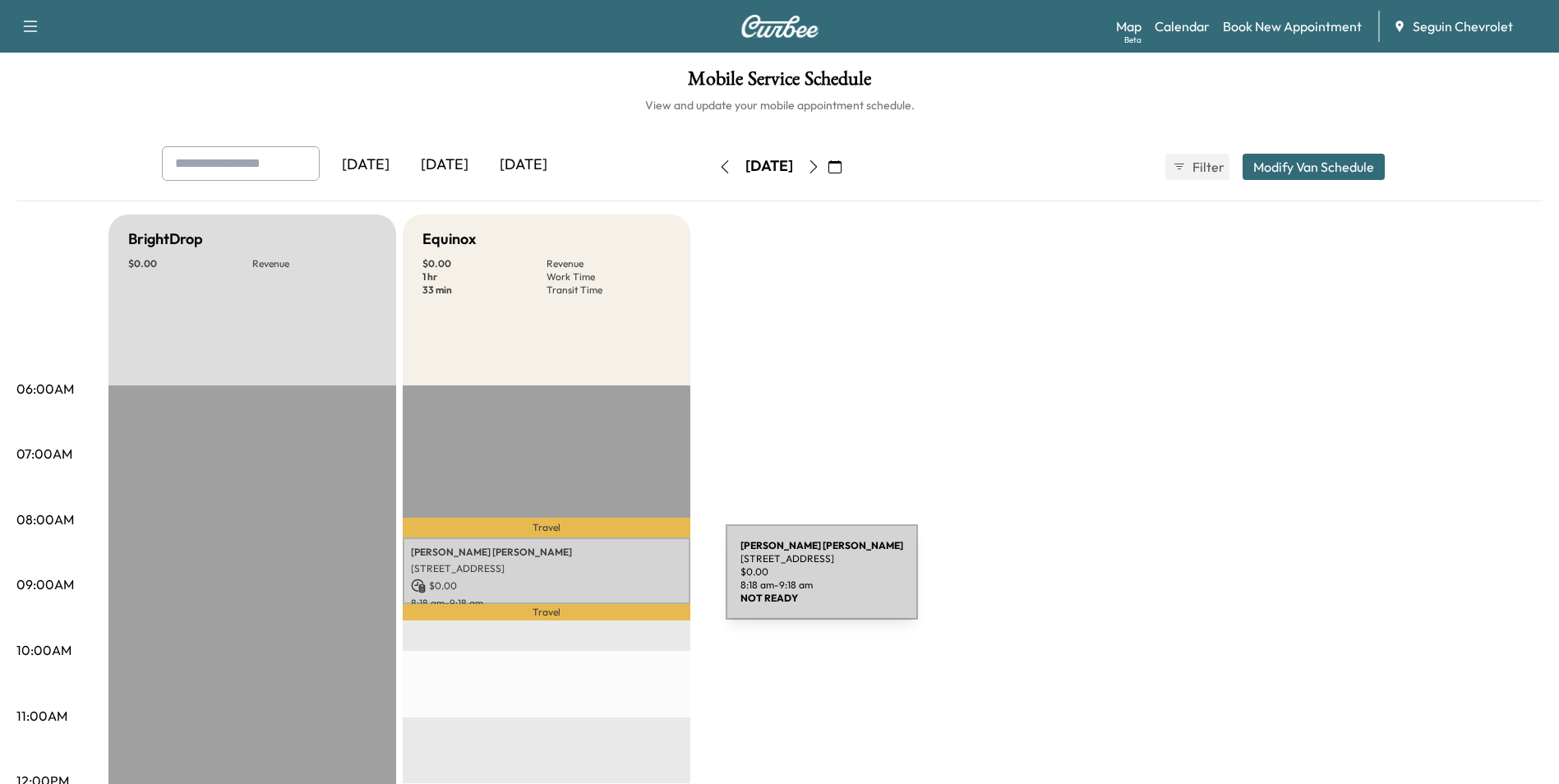
click at [602, 582] on p "$ 0.00" at bounding box center [546, 586] width 271 height 15
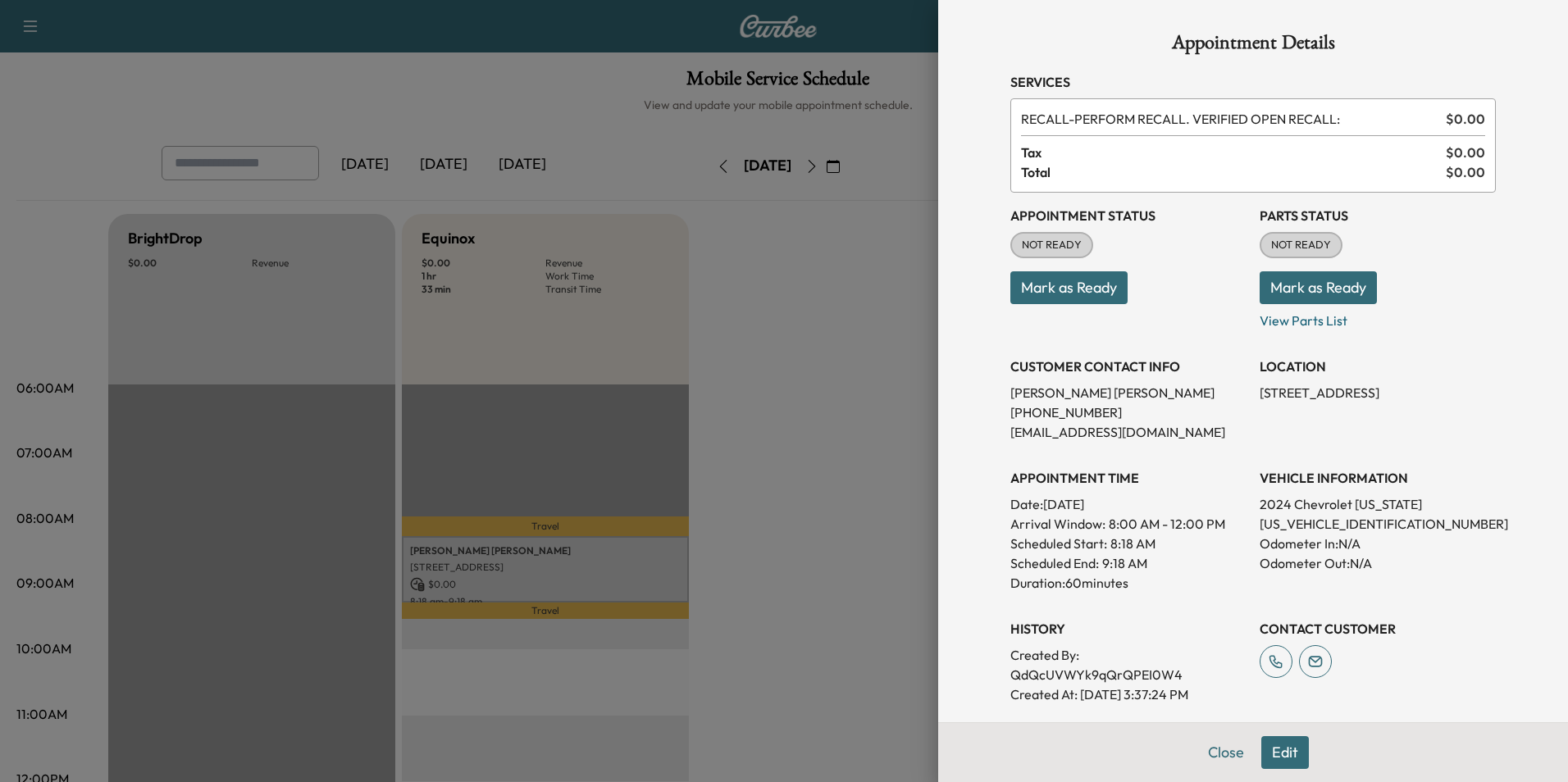
click at [1344, 300] on button "Mark as Ready" at bounding box center [1318, 288] width 118 height 33
click at [1214, 756] on button "Close" at bounding box center [1225, 752] width 57 height 33
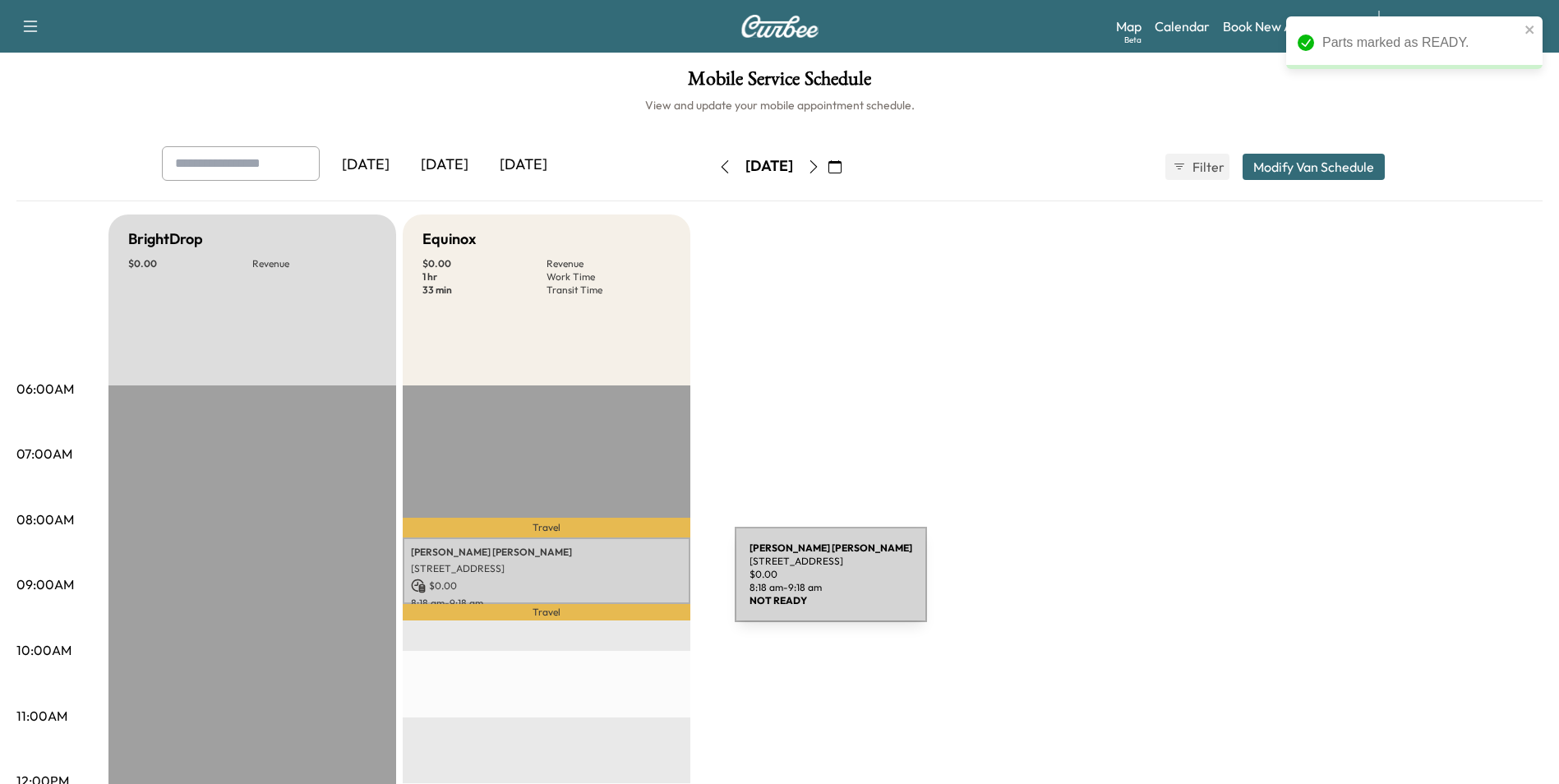
click at [611, 584] on p "$ 0.00" at bounding box center [546, 586] width 271 height 15
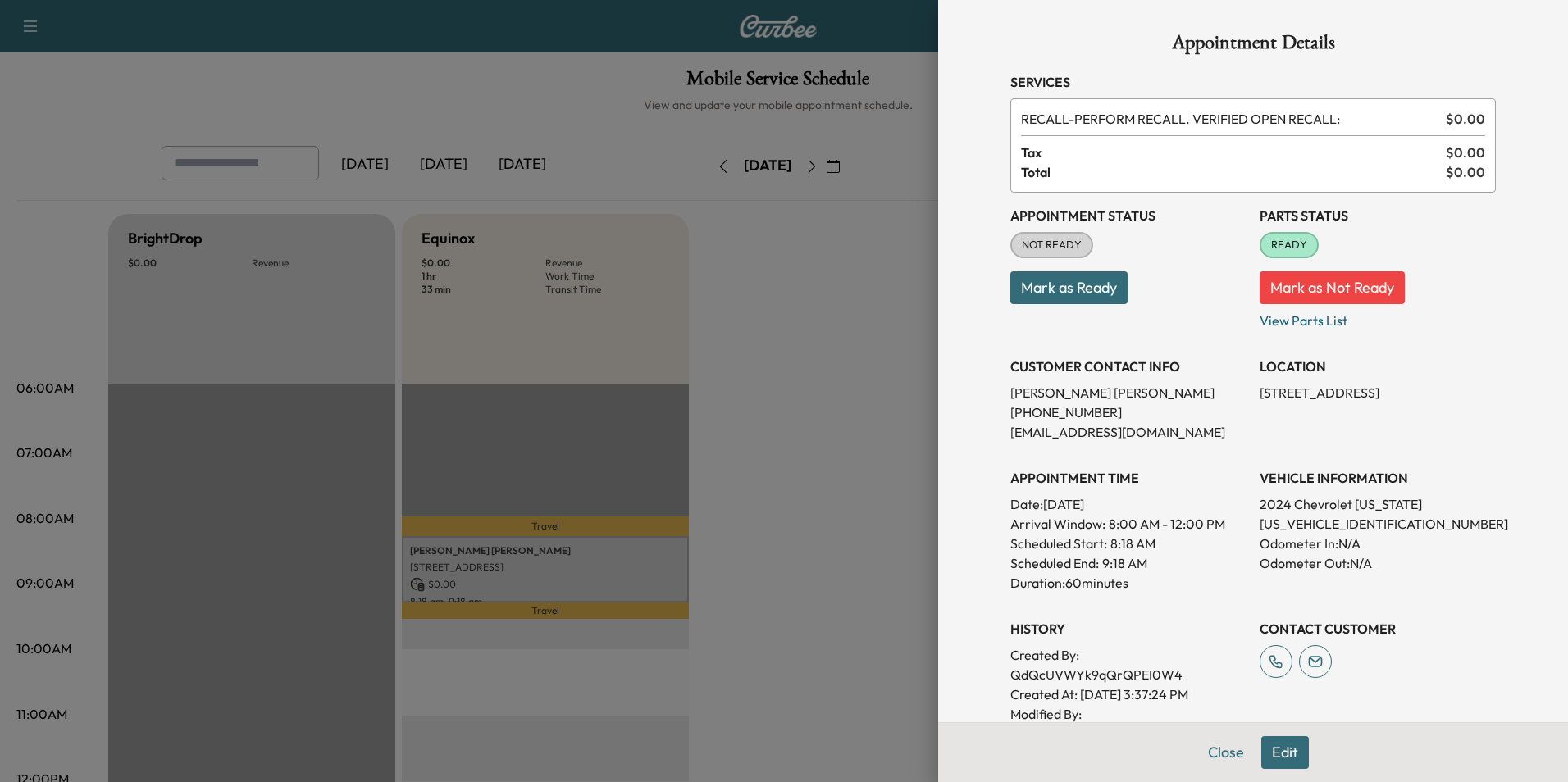
click at [826, 331] on div at bounding box center [784, 391] width 1568 height 782
